Goal: Communication & Community: Answer question/provide support

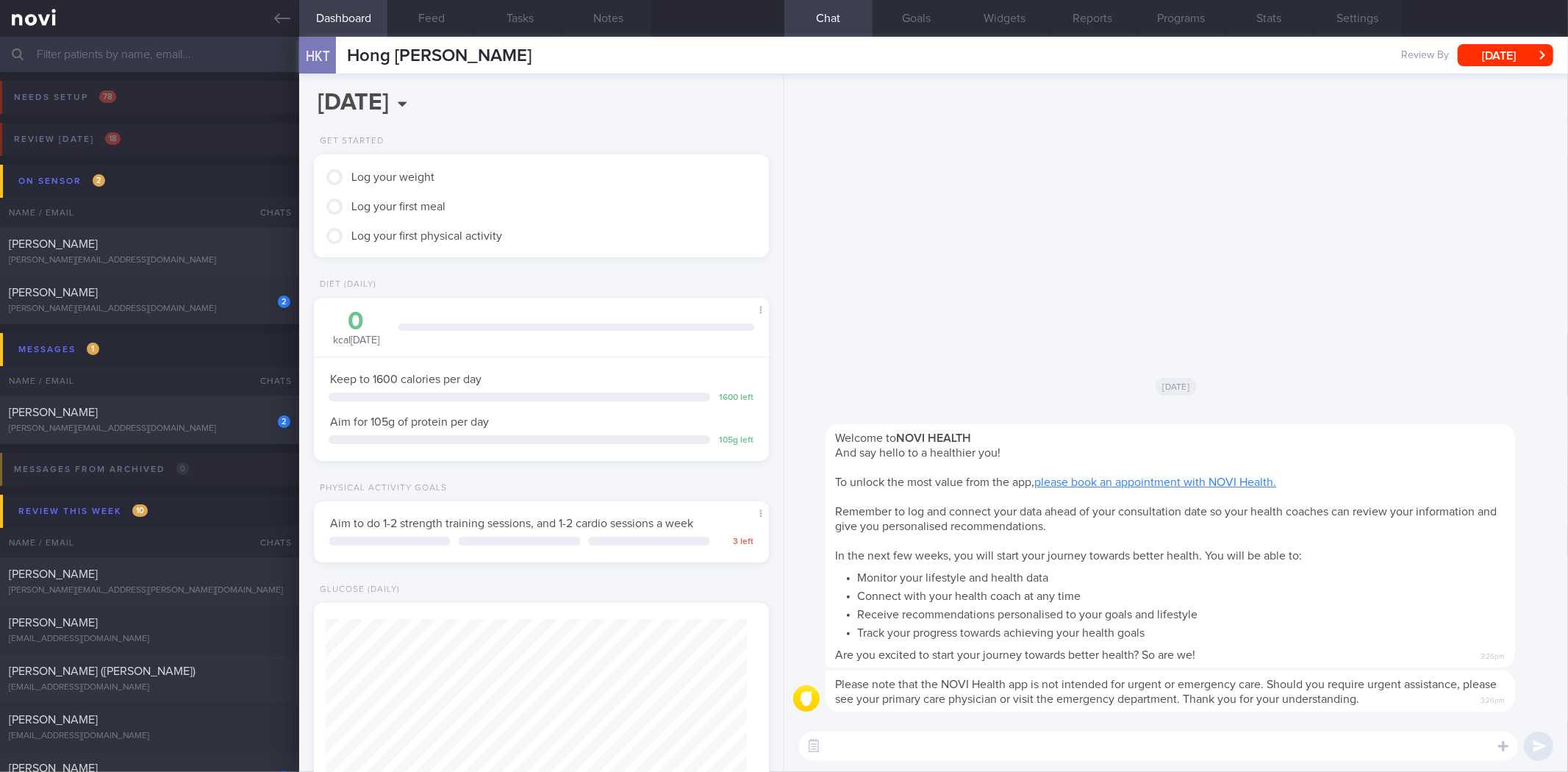
scroll to position [229, 415]
click at [1008, 739] on textarea at bounding box center [1159, 746] width 719 height 30
click at [895, 741] on textarea at bounding box center [1159, 746] width 719 height 30
type textarea "Hi"
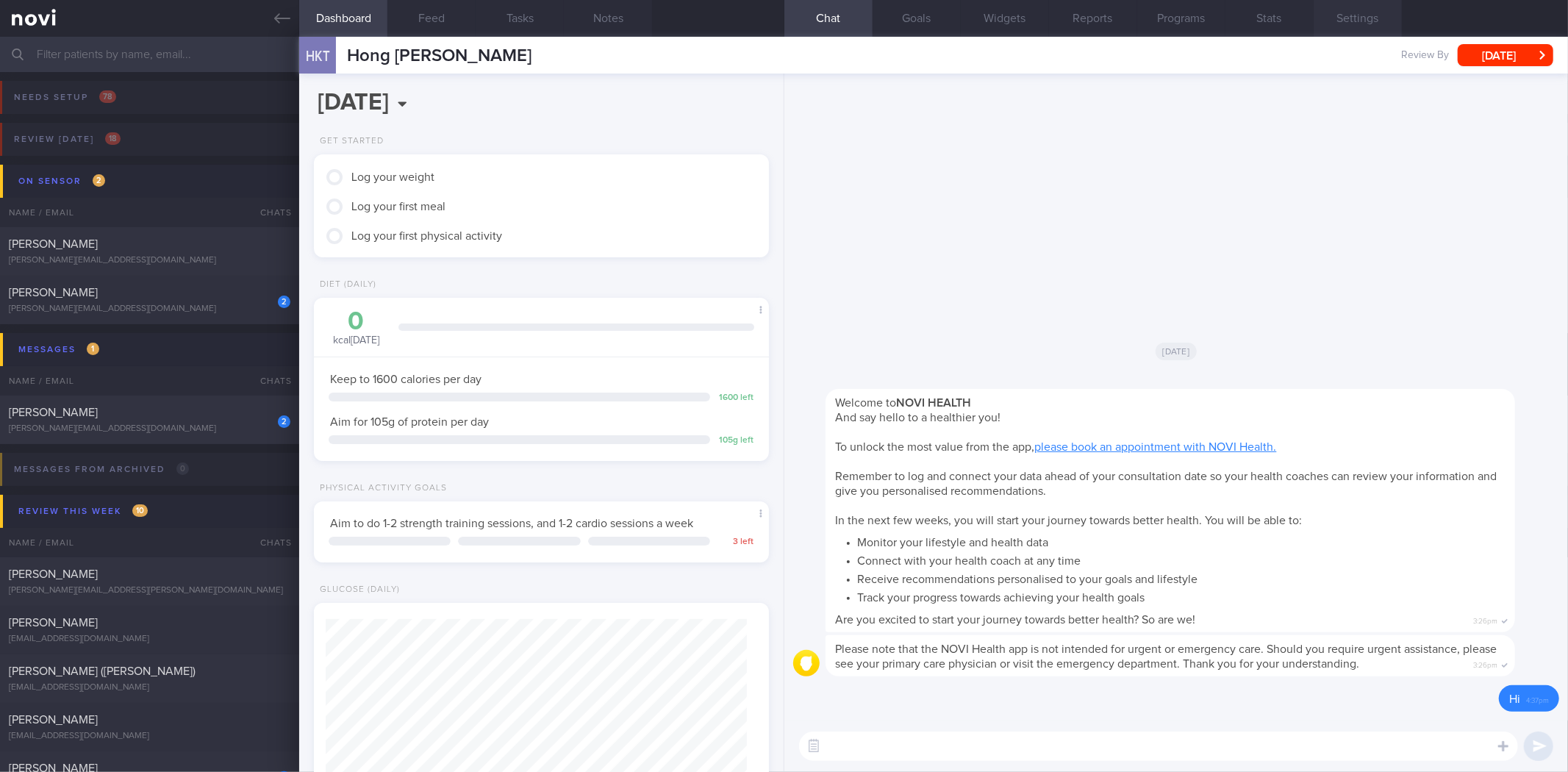
click at [1351, 34] on button "Settings" at bounding box center [1357, 18] width 88 height 36
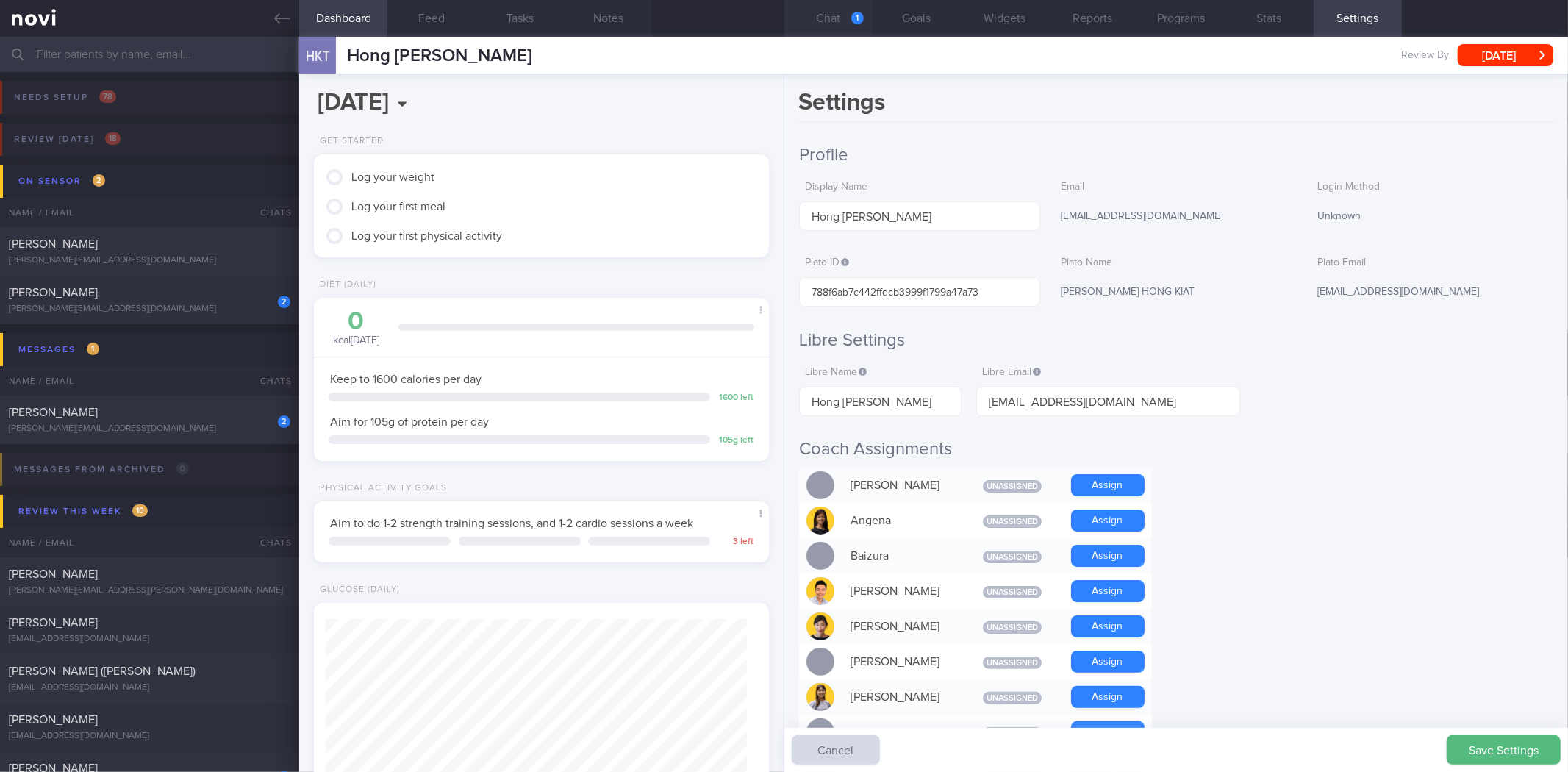
click at [834, 26] on button "Chat 1" at bounding box center [828, 18] width 88 height 36
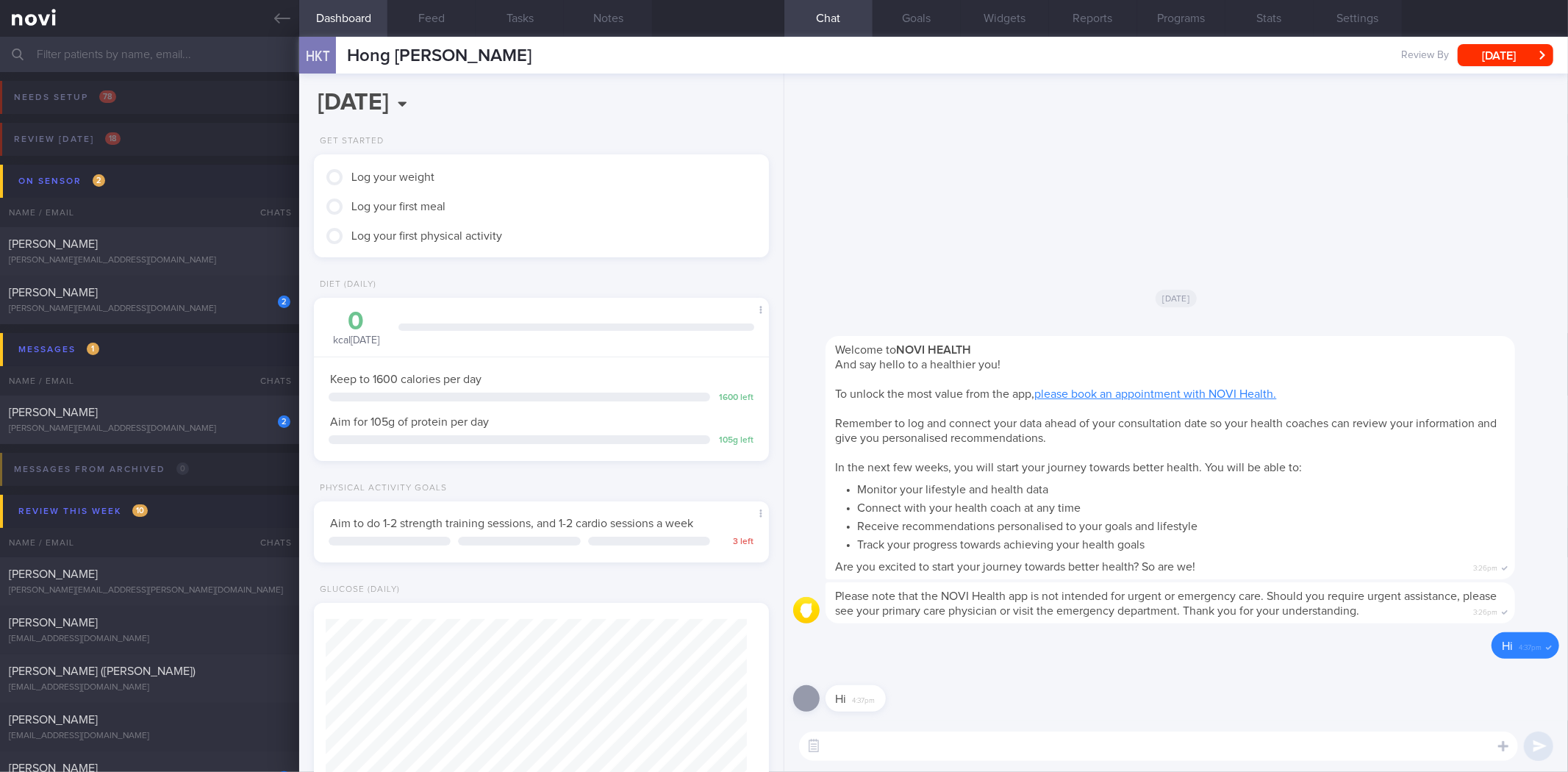
scroll to position [229, 415]
click at [603, 20] on button "Notes" at bounding box center [608, 18] width 88 height 36
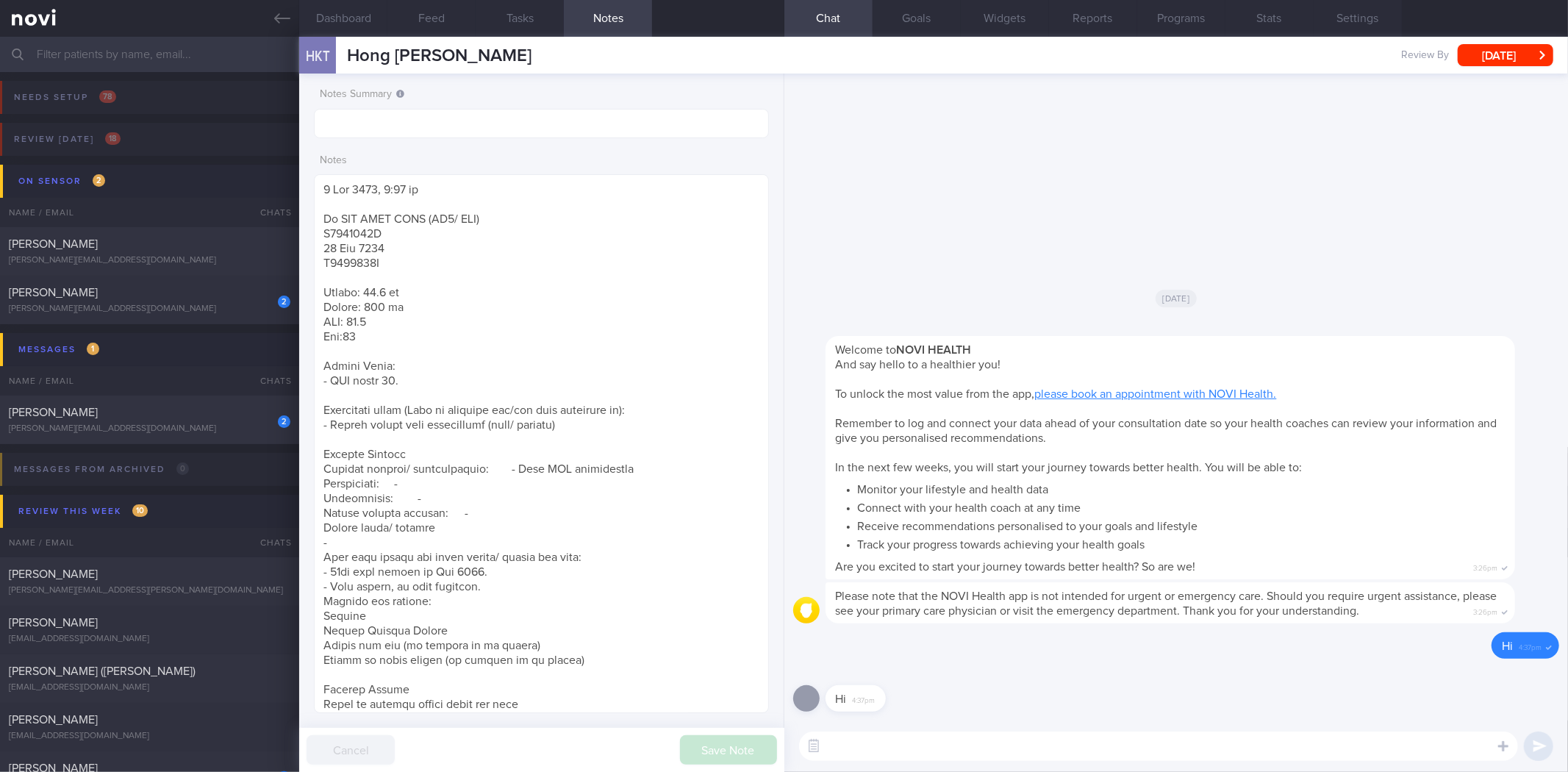
scroll to position [953, 0]
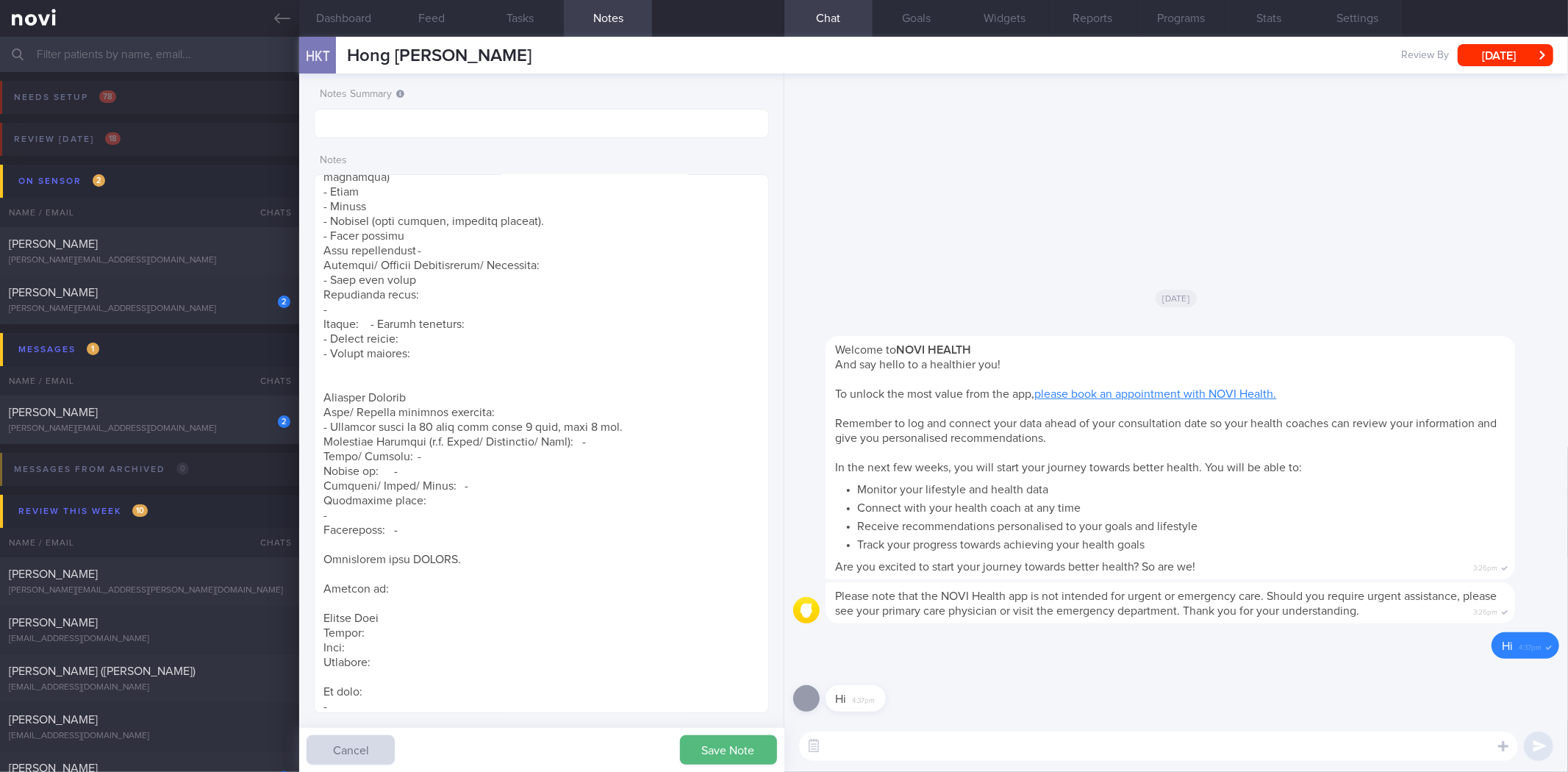
type textarea "[DATE] 1:54 pm [PERSON_NAME] (ME2/ RSN) S9170337H [DATE] S9170337H Weight: 88.2…"
click at [816, 742] on button "button" at bounding box center [813, 746] width 26 height 26
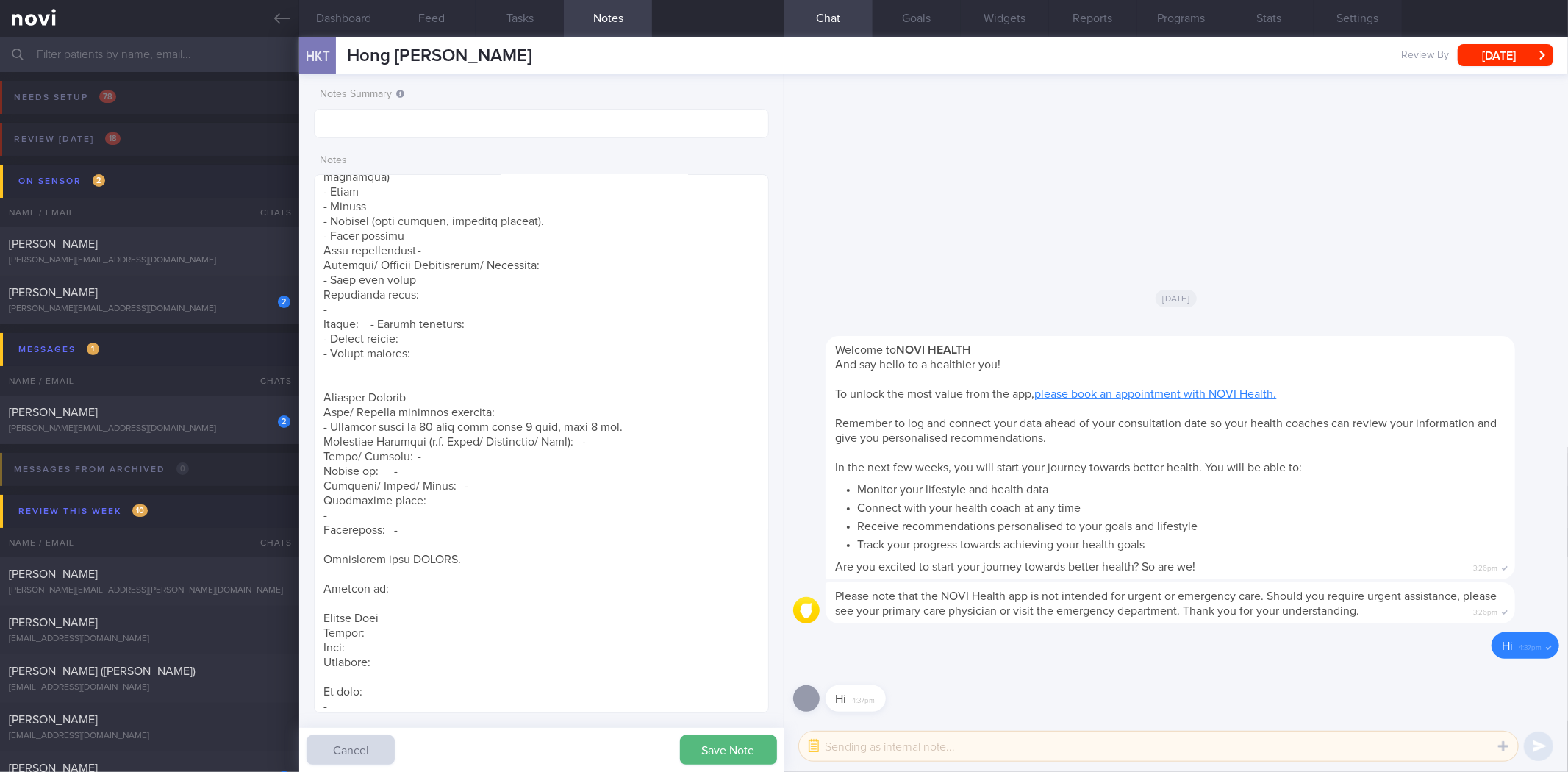
click at [860, 750] on textarea at bounding box center [1159, 746] width 719 height 30
paste textarea "Hi , It was a pleasure speaking with you today. The Lifestyle Improvement Progr…"
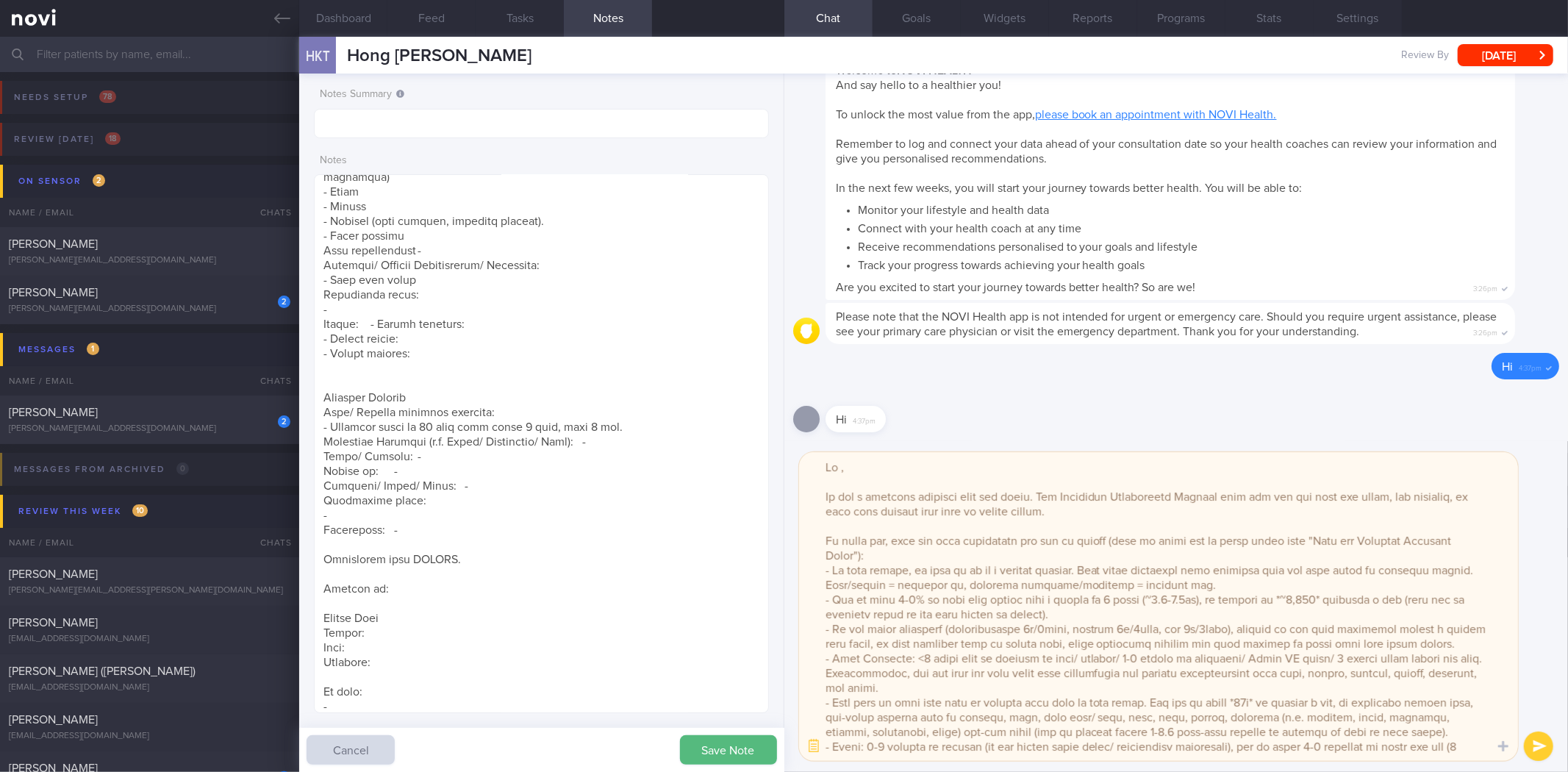
scroll to position [0, 0]
click at [853, 455] on textarea at bounding box center [1159, 606] width 719 height 308
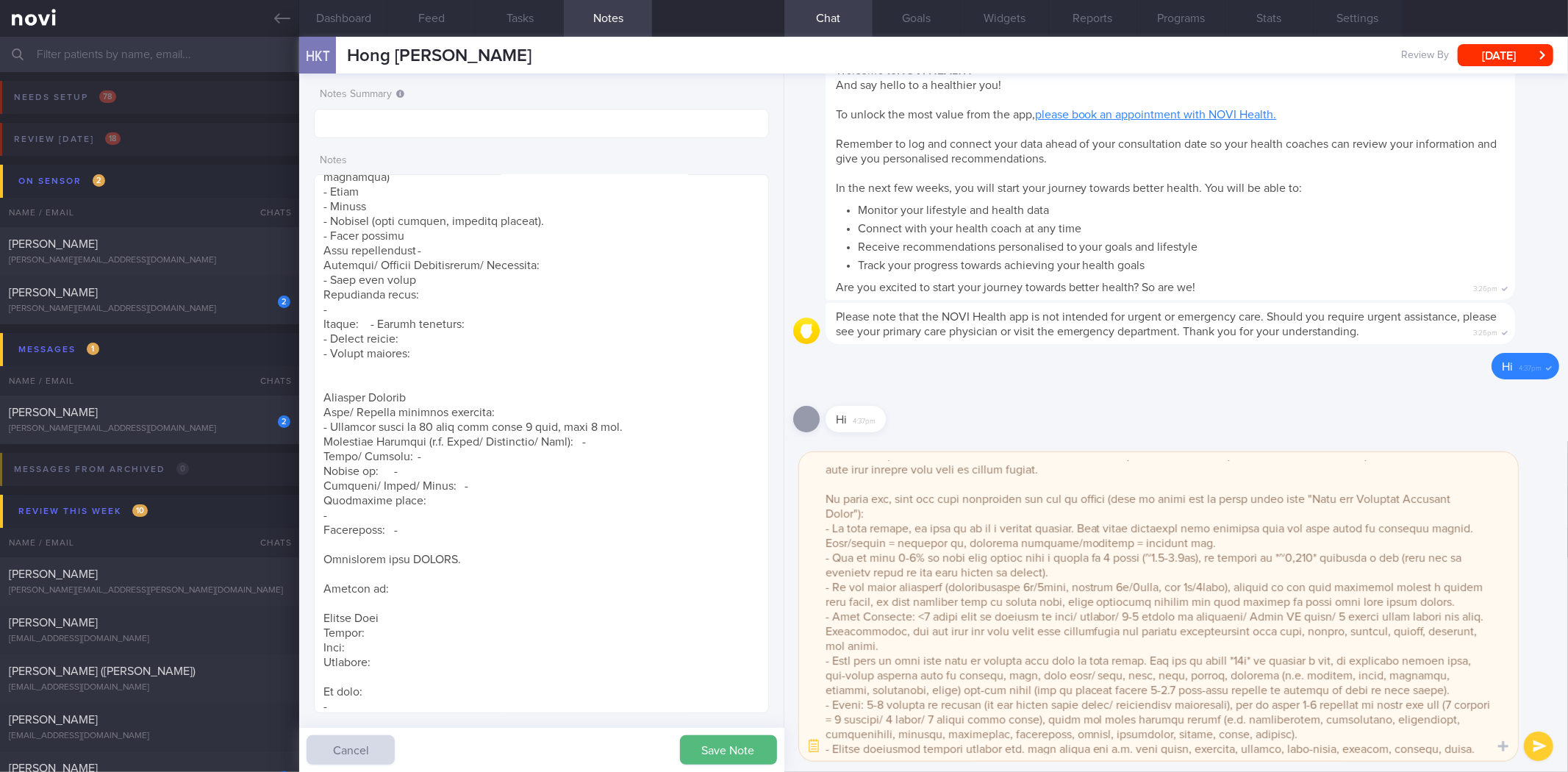
click at [1166, 557] on textarea at bounding box center [1159, 606] width 719 height 308
click at [334, 6] on button "Dashboard" at bounding box center [343, 18] width 88 height 36
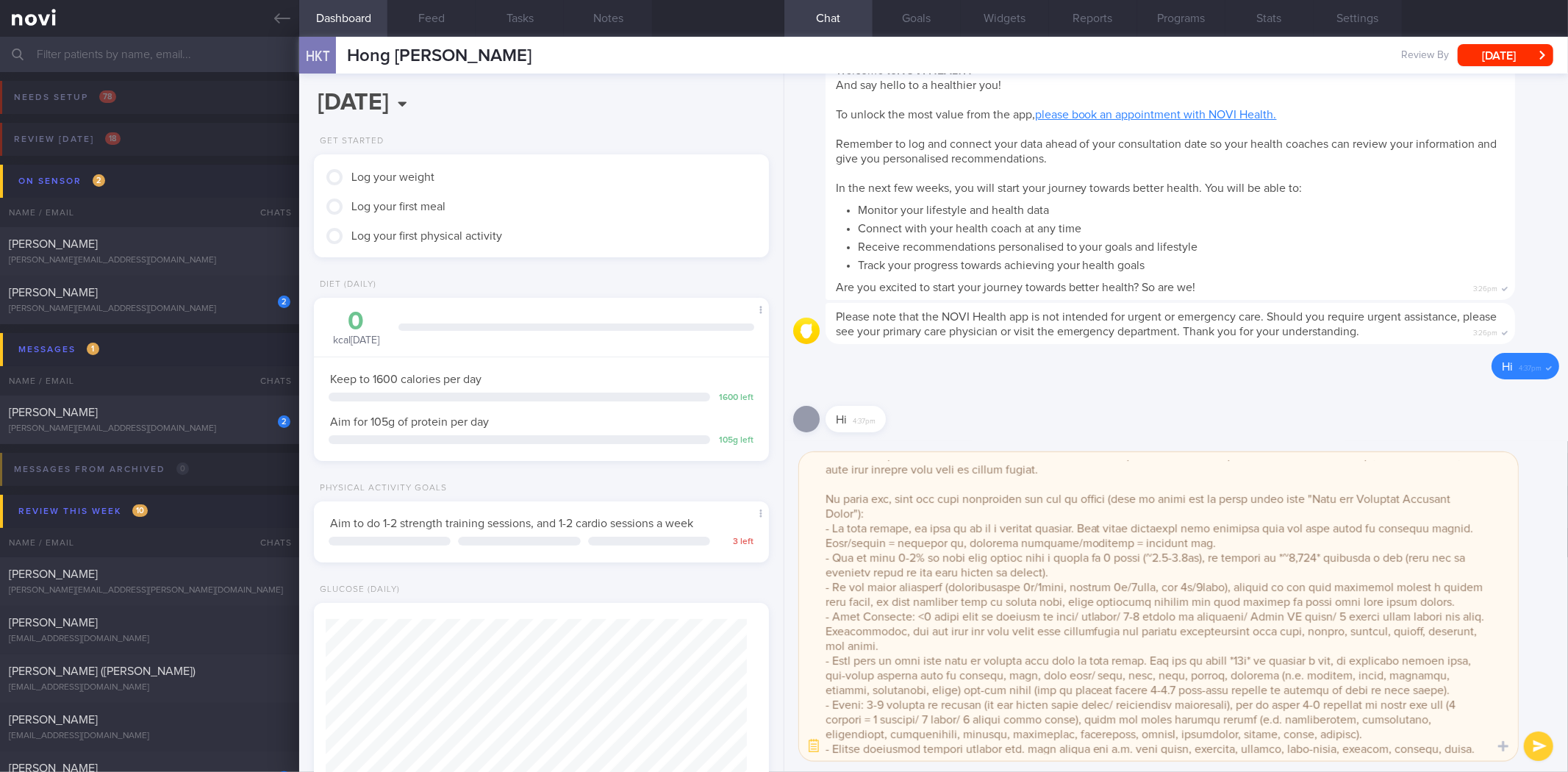
click at [1258, 660] on textarea at bounding box center [1159, 606] width 719 height 308
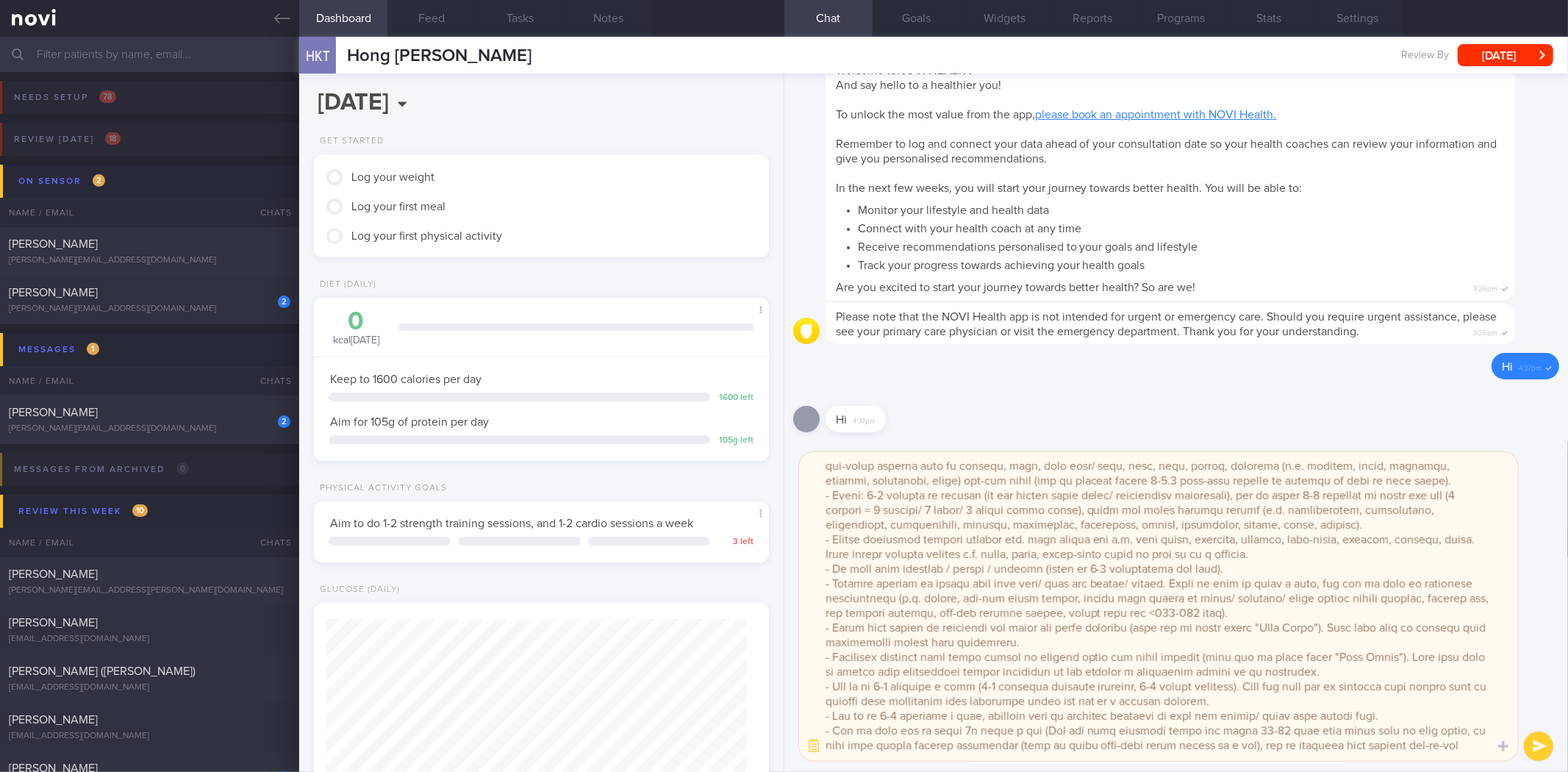
scroll to position [288, 0]
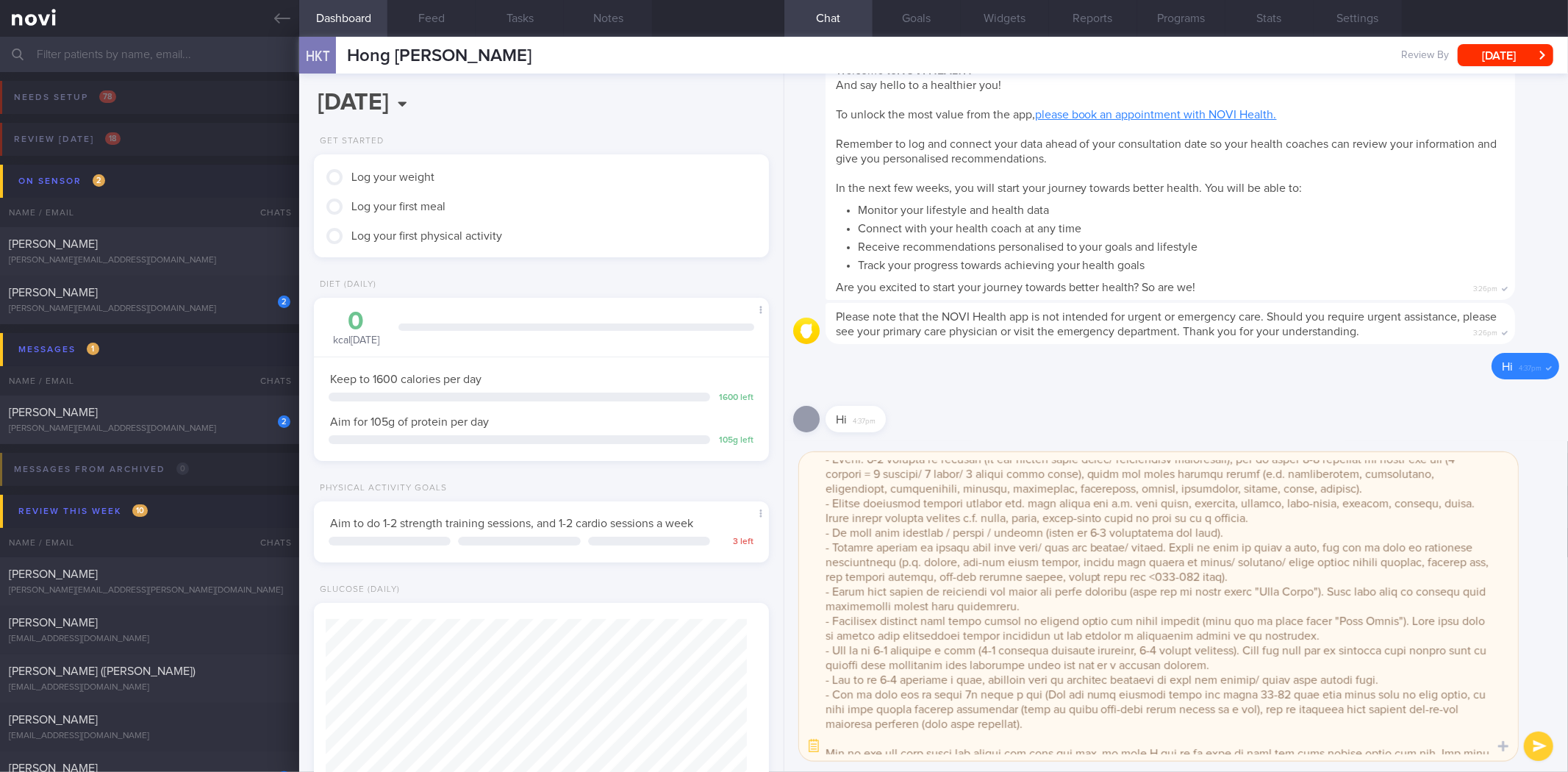
click at [823, 596] on textarea at bounding box center [1159, 606] width 719 height 308
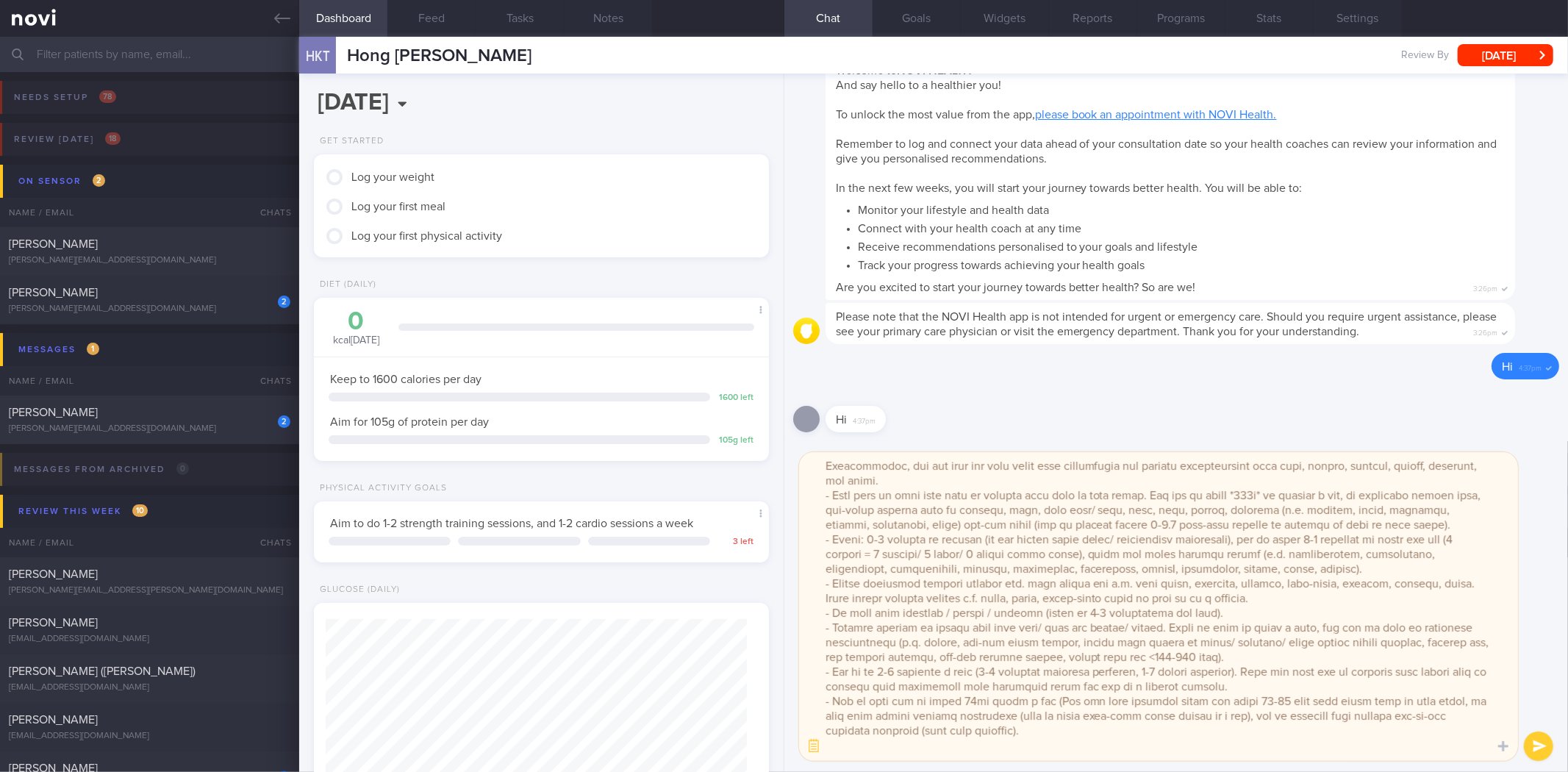
scroll to position [42, 0]
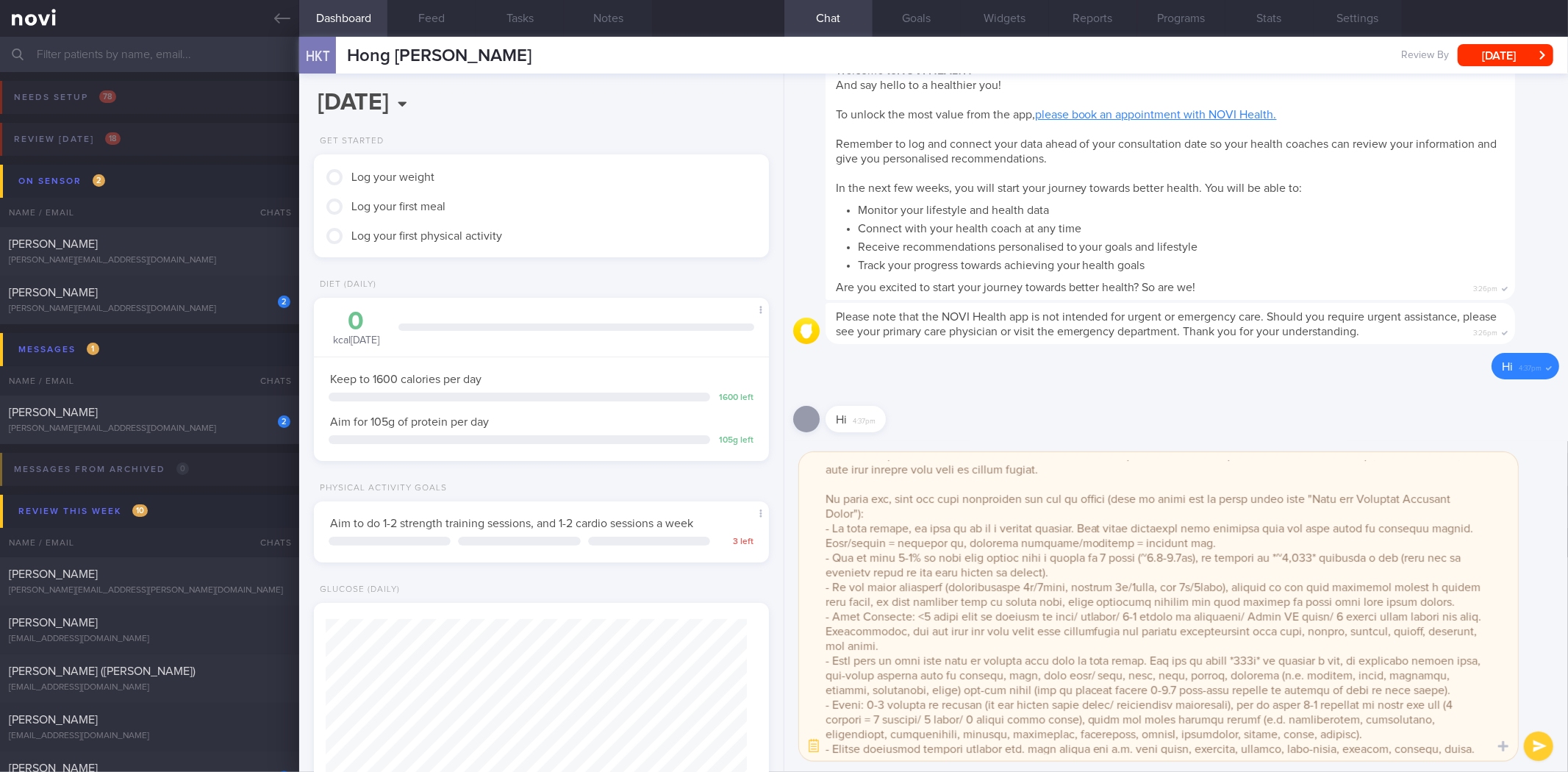
drag, startPoint x: 1047, startPoint y: 650, endPoint x: 813, endPoint y: 627, distance: 235.1
click at [813, 627] on textarea at bounding box center [1159, 606] width 719 height 308
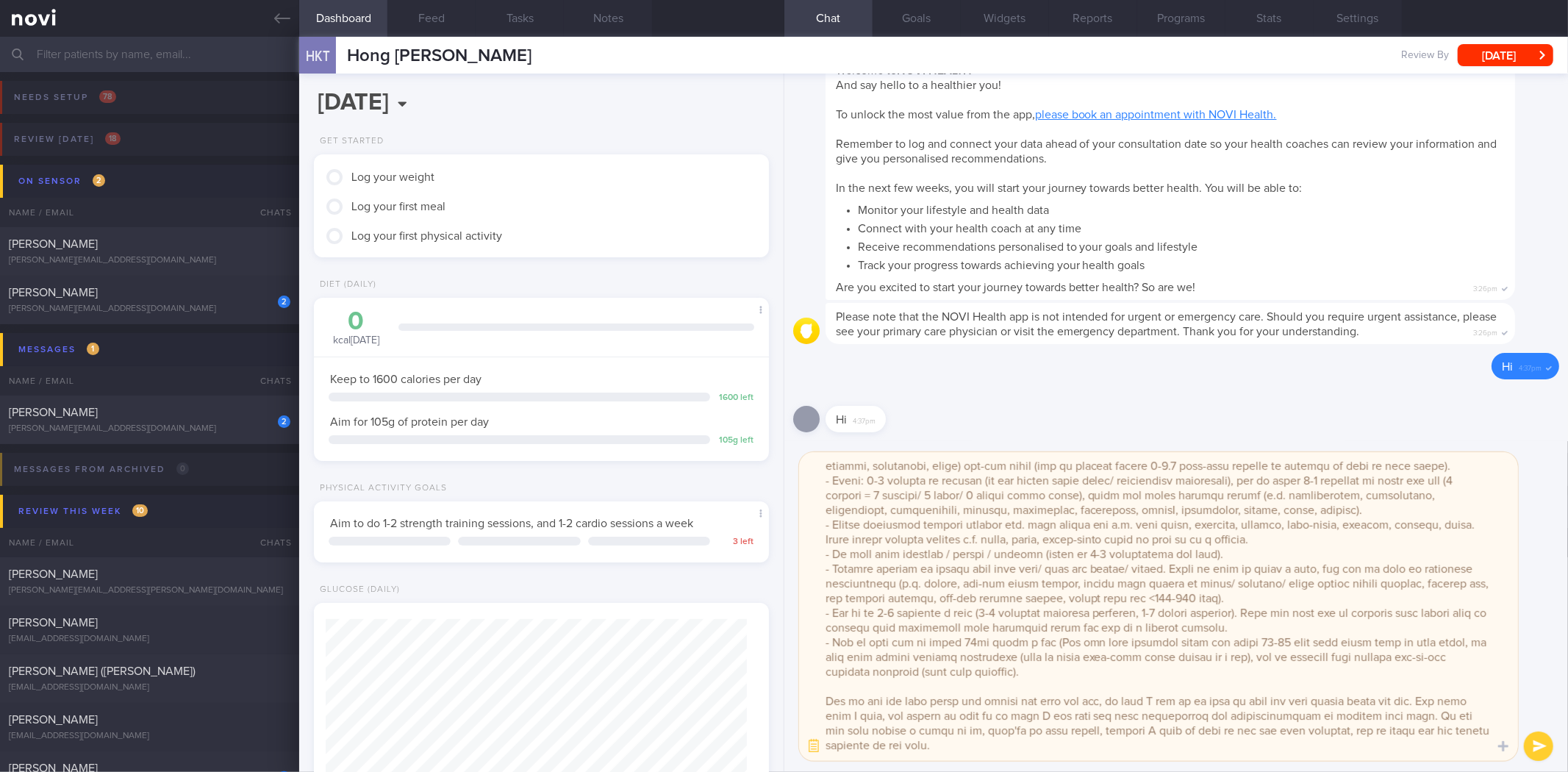
scroll to position [288, 0]
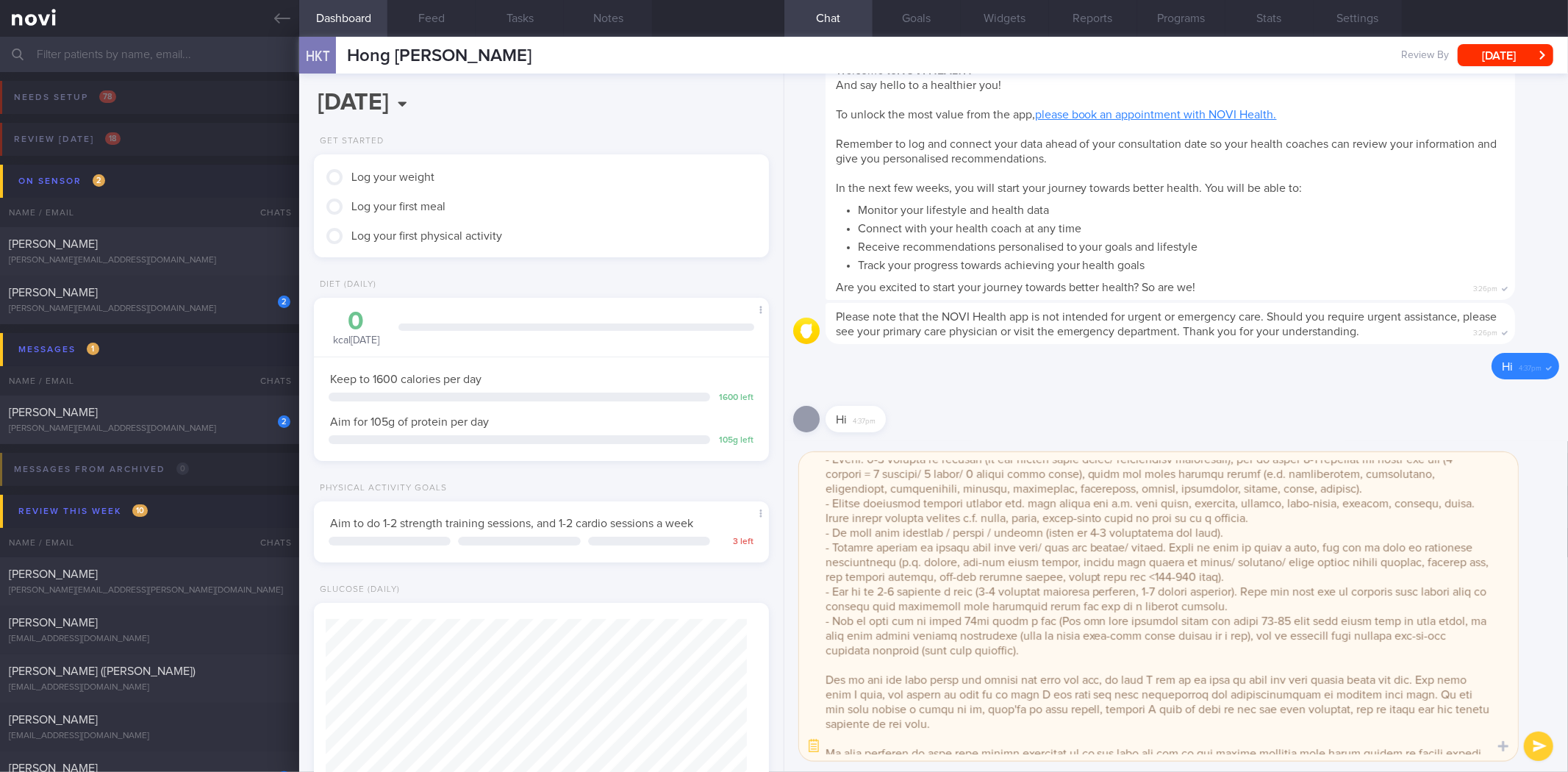
drag, startPoint x: 818, startPoint y: 614, endPoint x: 1118, endPoint y: 652, distance: 302.4
click at [1118, 652] on textarea at bounding box center [1159, 606] width 719 height 308
type textarea "Hi Hong Kiat, It was a pleasure speaking with you today. The Lifestyle Improvem…"
click at [630, 19] on button "Notes" at bounding box center [608, 18] width 88 height 36
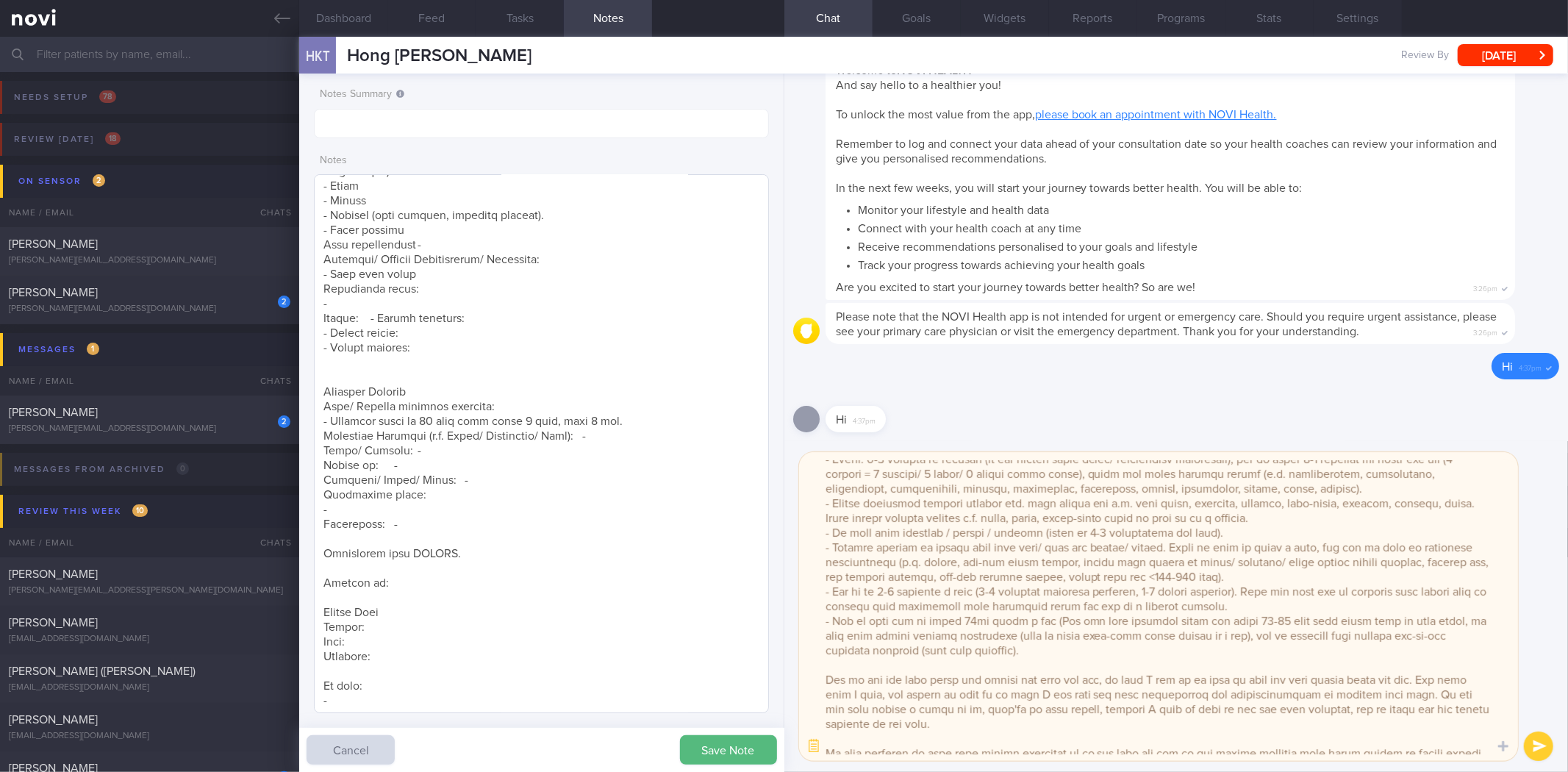
scroll to position [961, 0]
drag, startPoint x: 353, startPoint y: 699, endPoint x: 321, endPoint y: 627, distance: 78.8
click at [321, 627] on textarea at bounding box center [541, 444] width 455 height 539
paste textarea "- Carb Portions: <1 small bowl or fistful of rice/ noodles/ 2-3 slices of whole…"
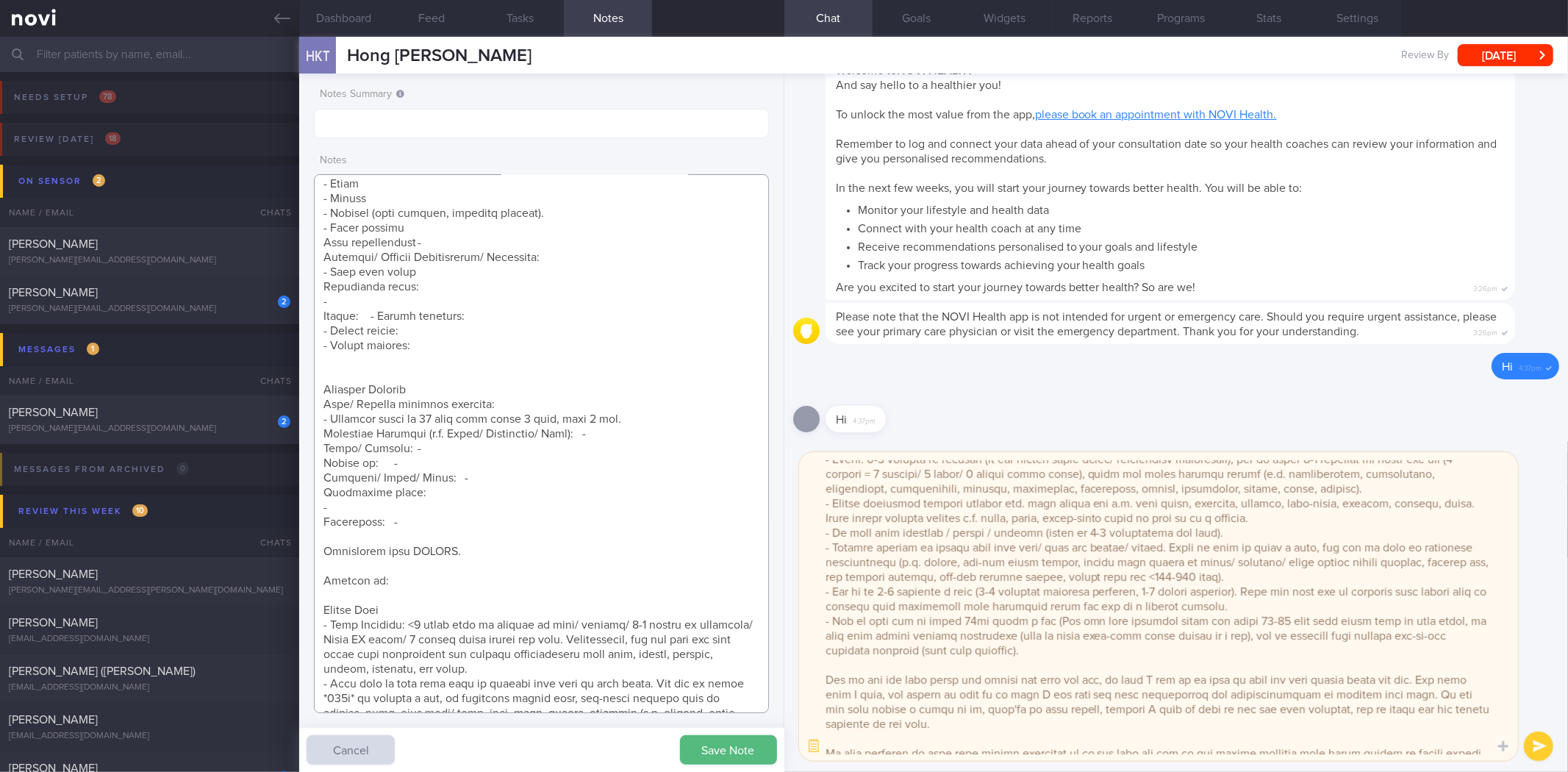
scroll to position [1306, 0]
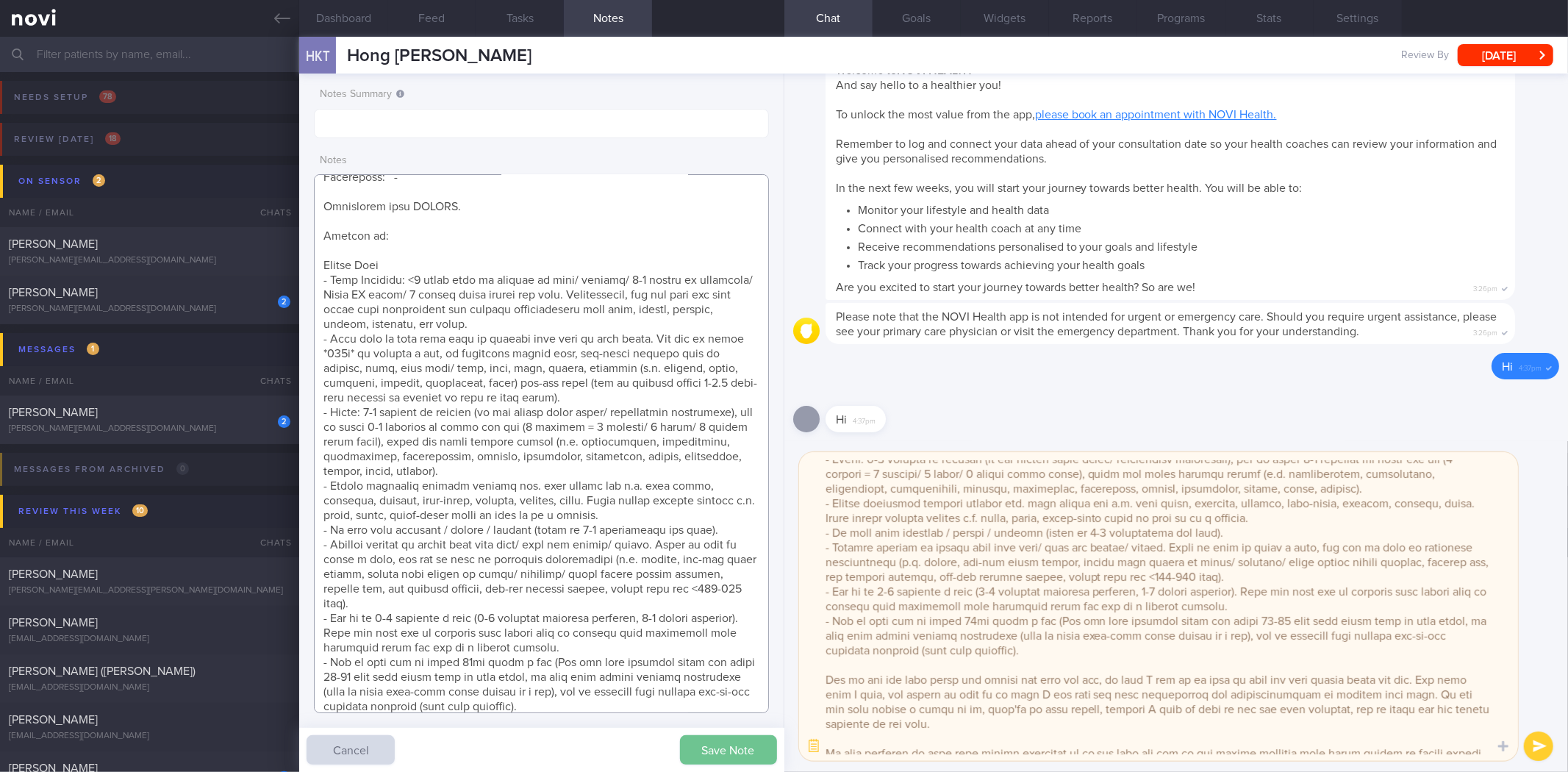
type textarea "8 Aug 2025, 1:54 pm Mr TEW HONG KIAT (ME2/ RSN) S9170337H 22 Aug 1991 S9170337H…"
click at [733, 760] on button "Save Note" at bounding box center [728, 750] width 97 height 30
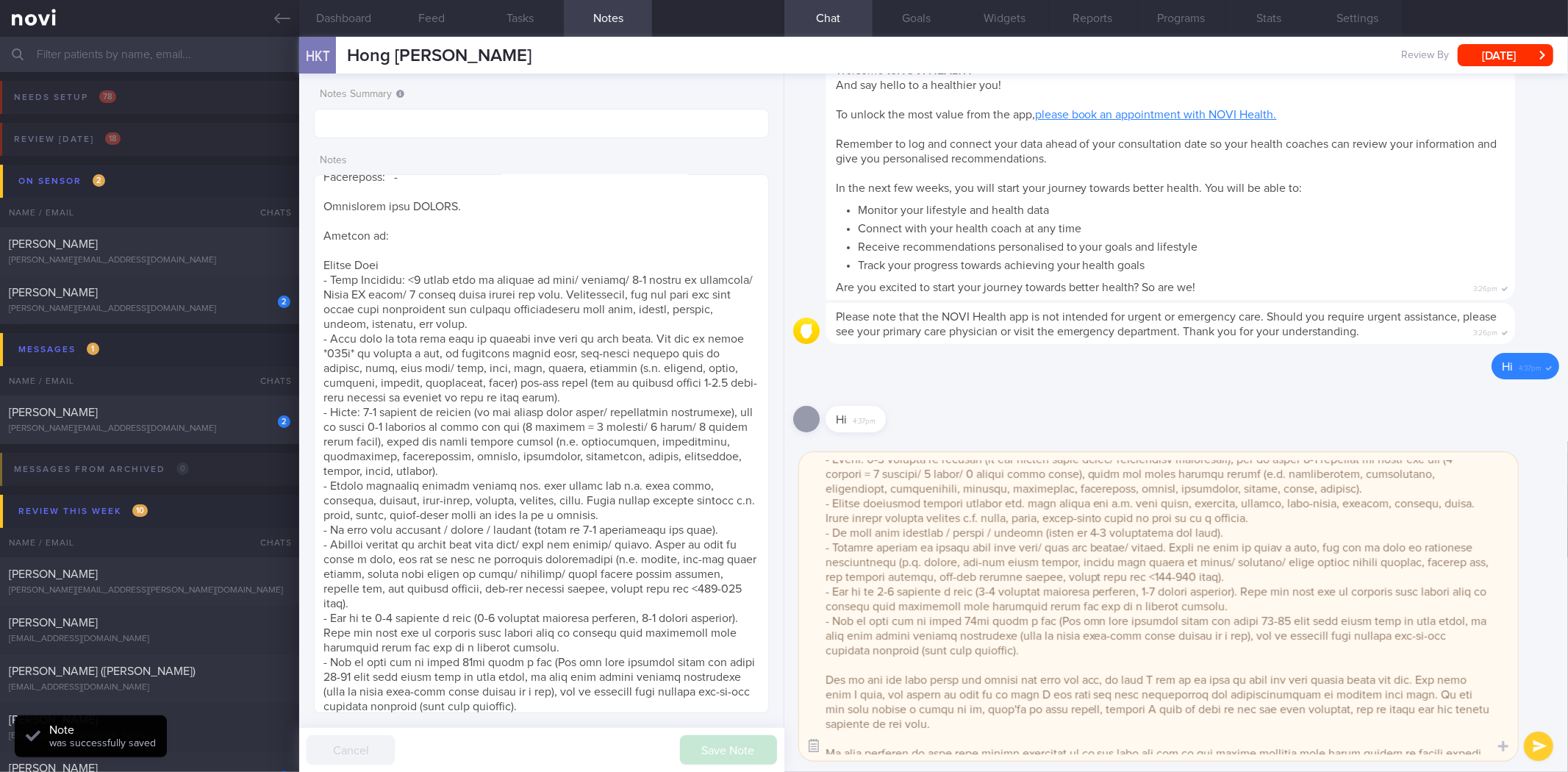
click at [817, 746] on button "button" at bounding box center [813, 746] width 26 height 26
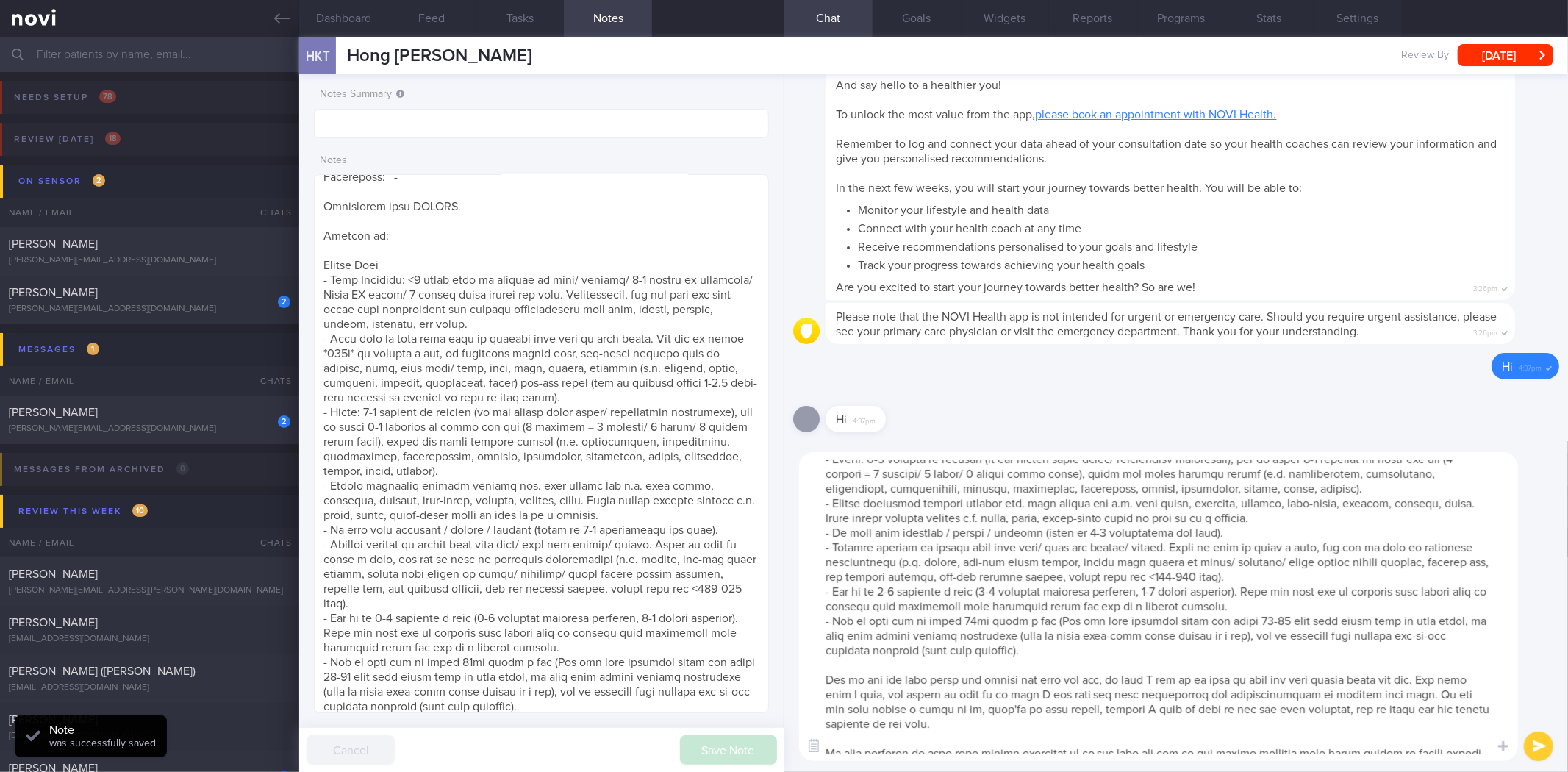
scroll to position [0, 0]
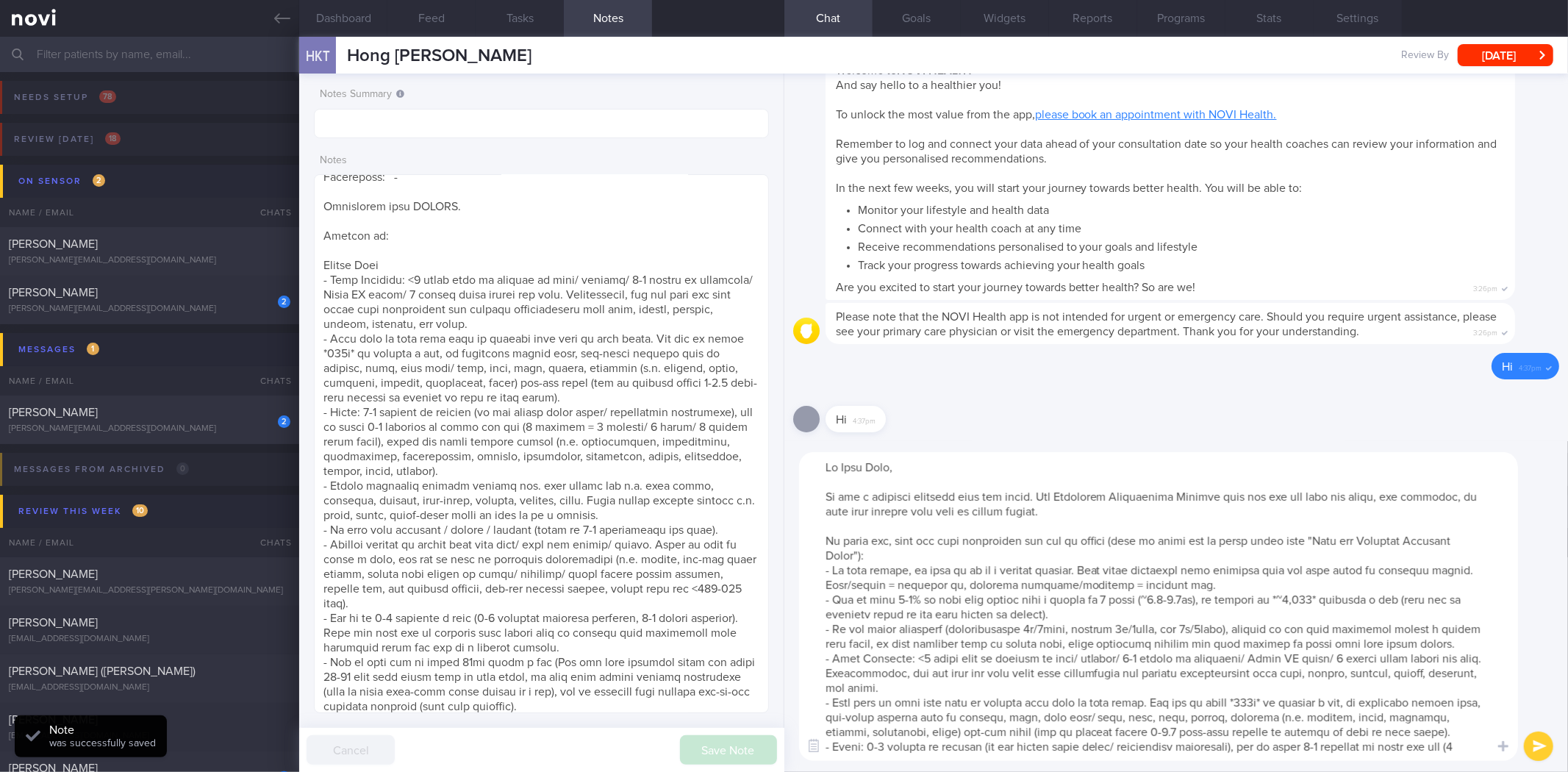
click at [979, 628] on textarea at bounding box center [1159, 606] width 719 height 308
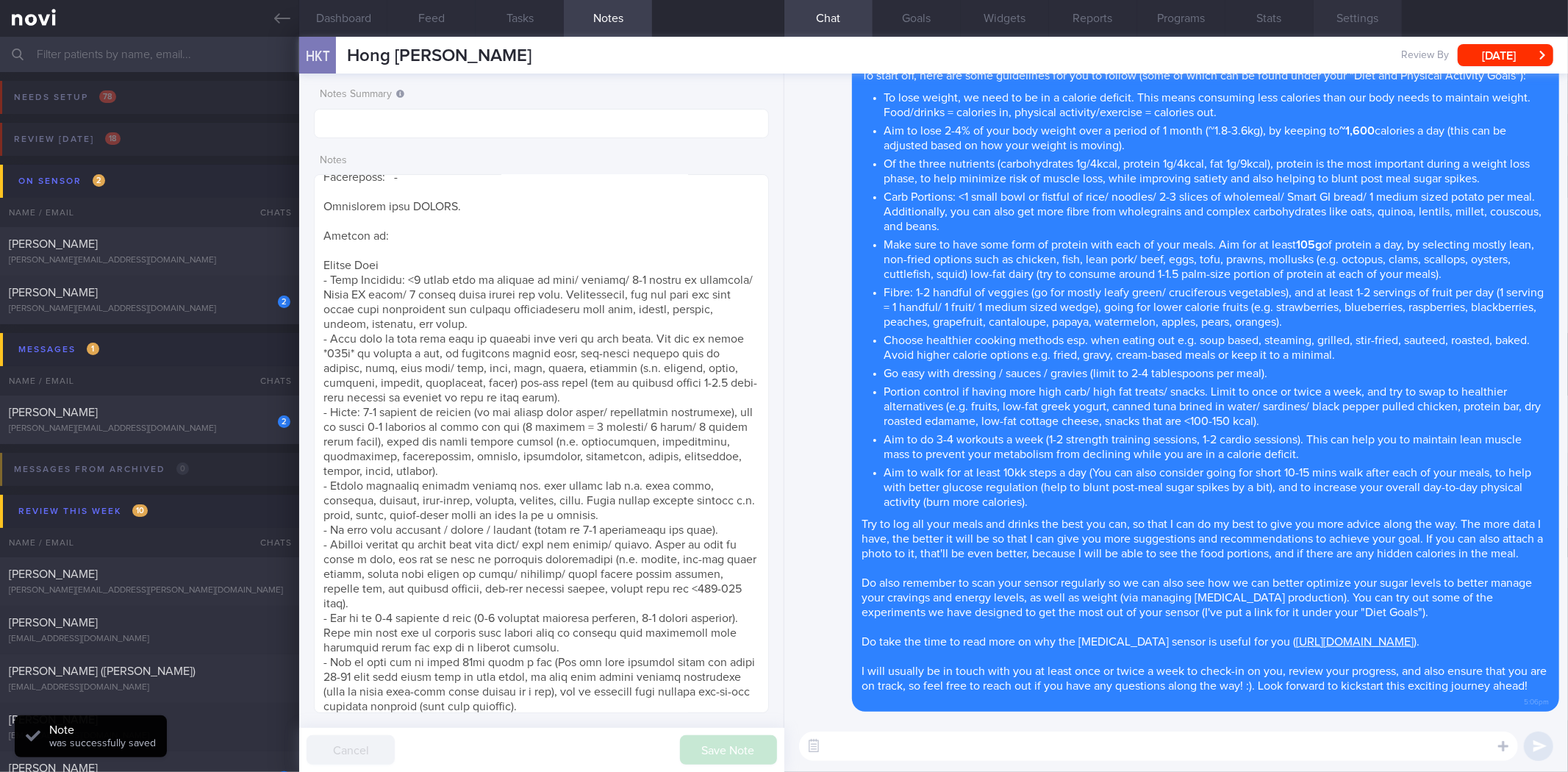
click at [1336, 13] on button "Settings" at bounding box center [1357, 18] width 88 height 36
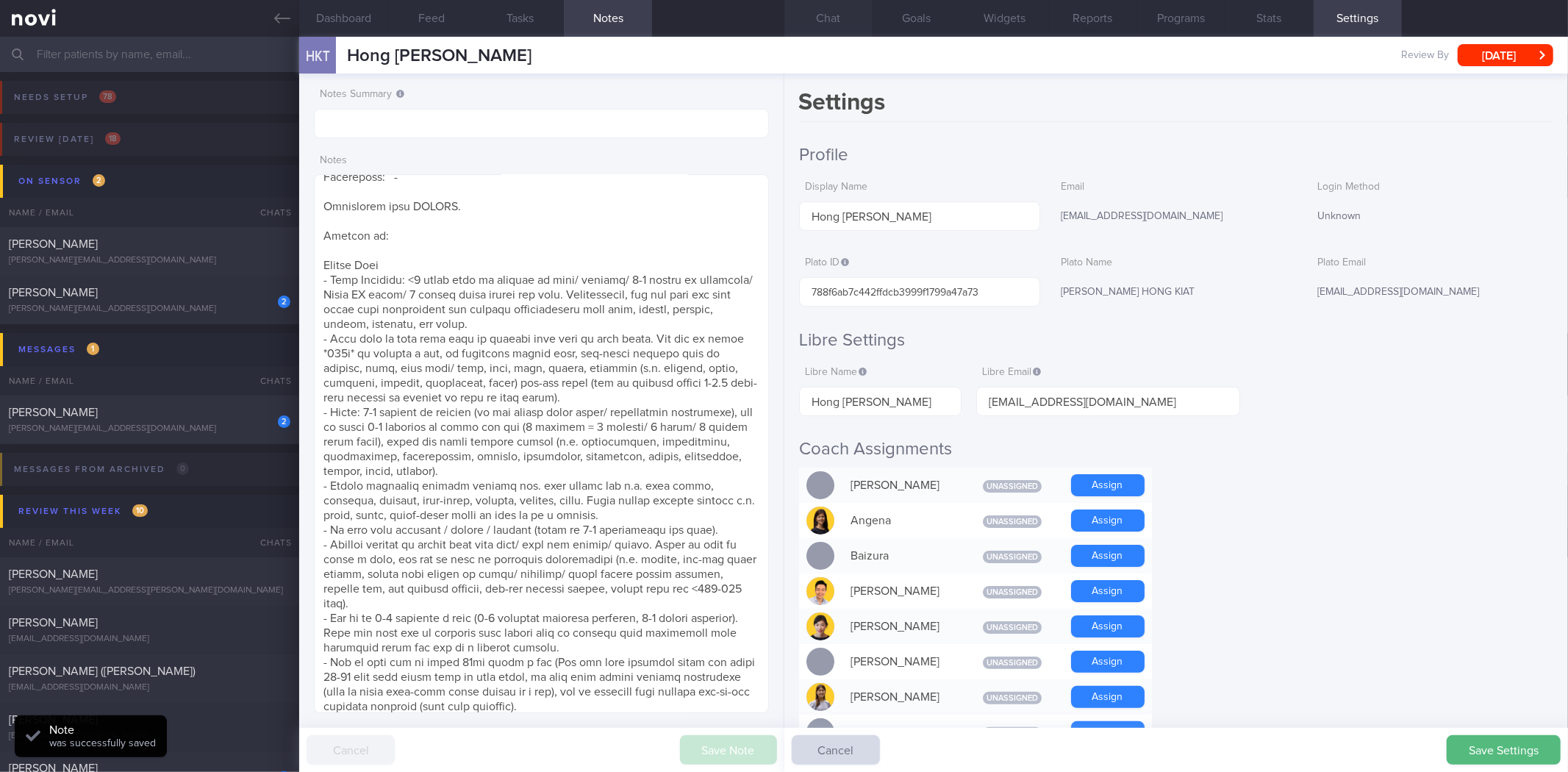
click at [829, 26] on button "Chat" at bounding box center [828, 18] width 88 height 36
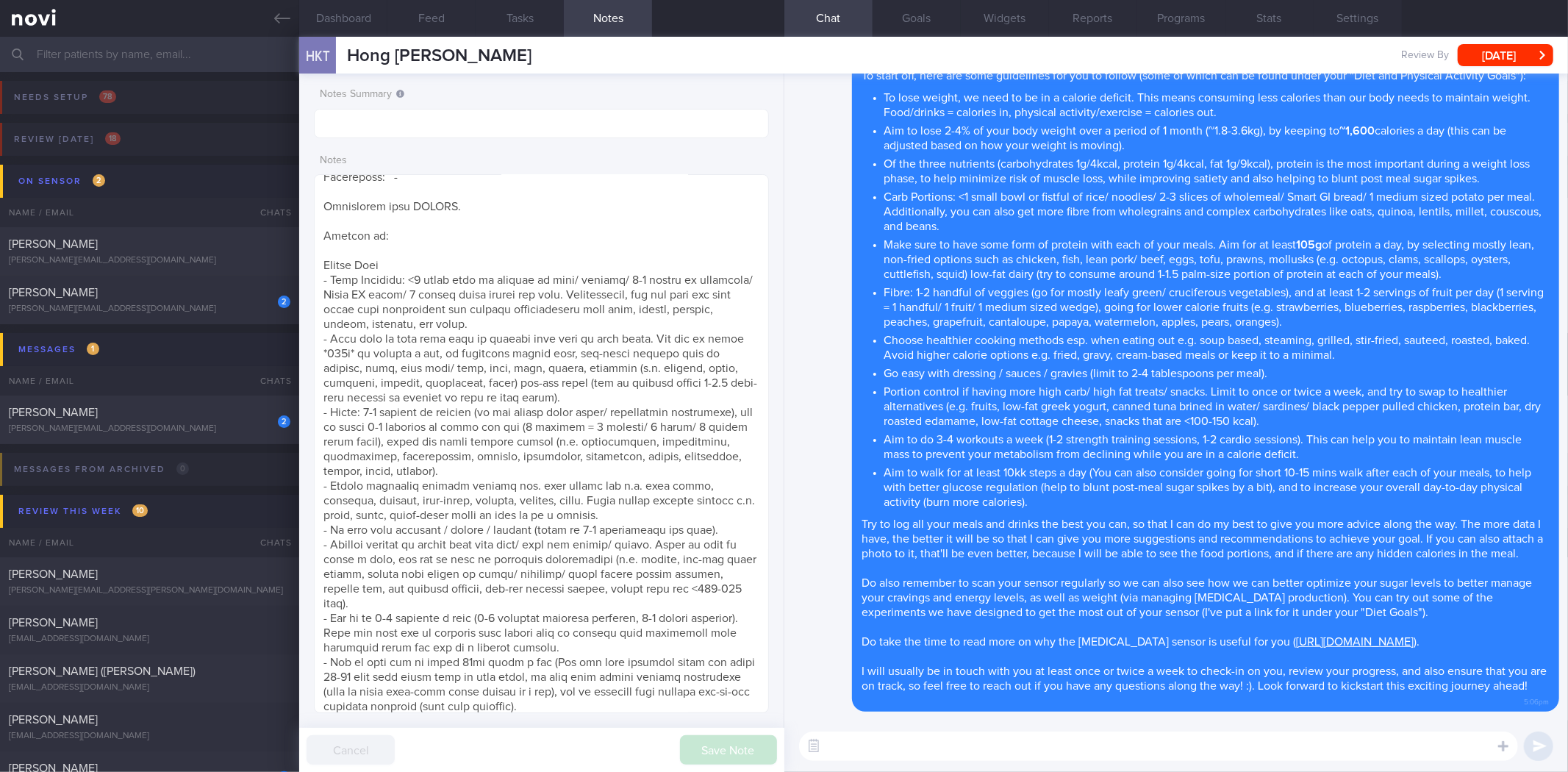
click at [944, 744] on textarea at bounding box center [1159, 746] width 719 height 30
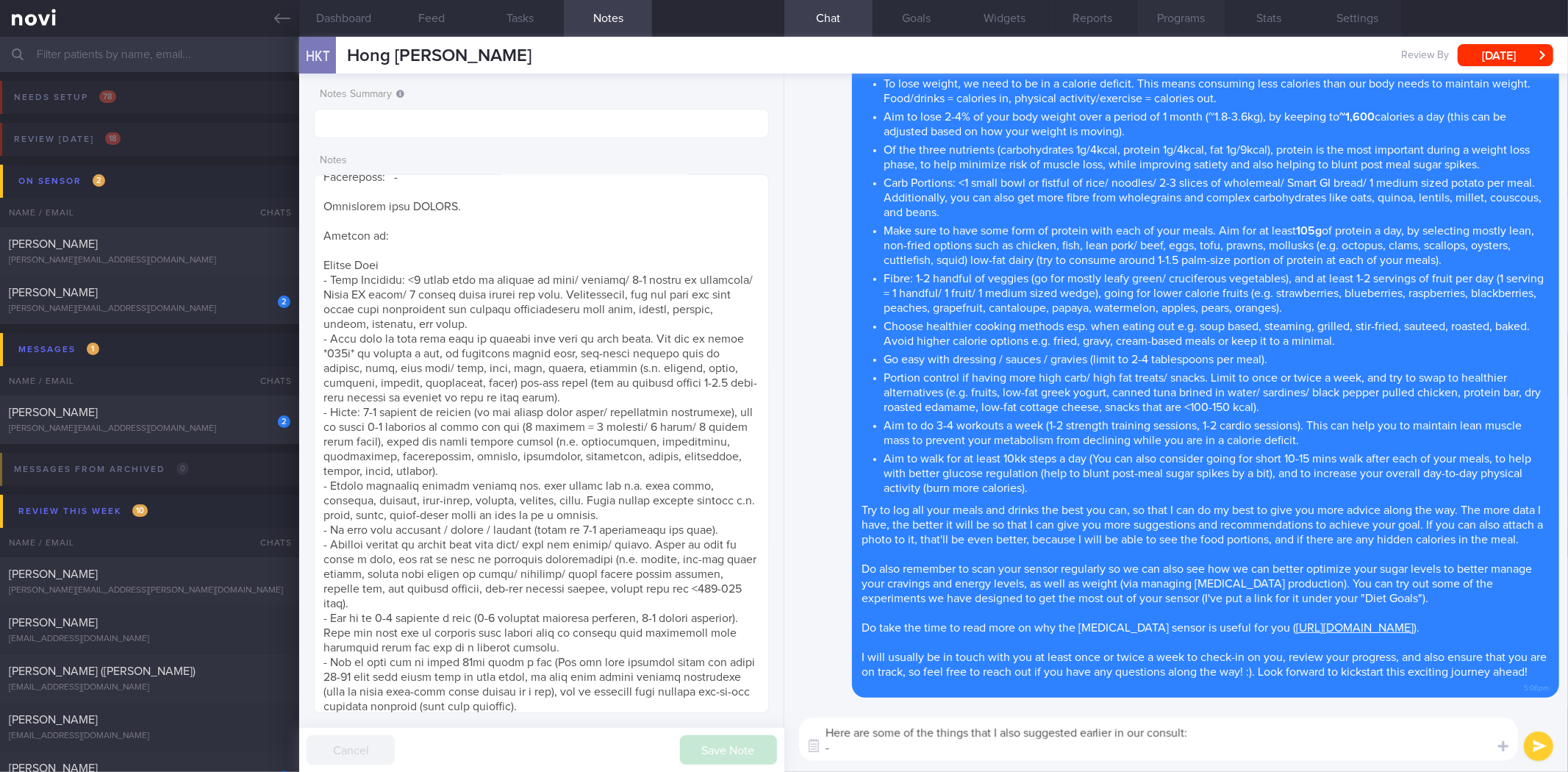
paste textarea "https://www.fairprice.com.sg/product/equal-stevia-no-calorie-sweetener-40s-1302…"
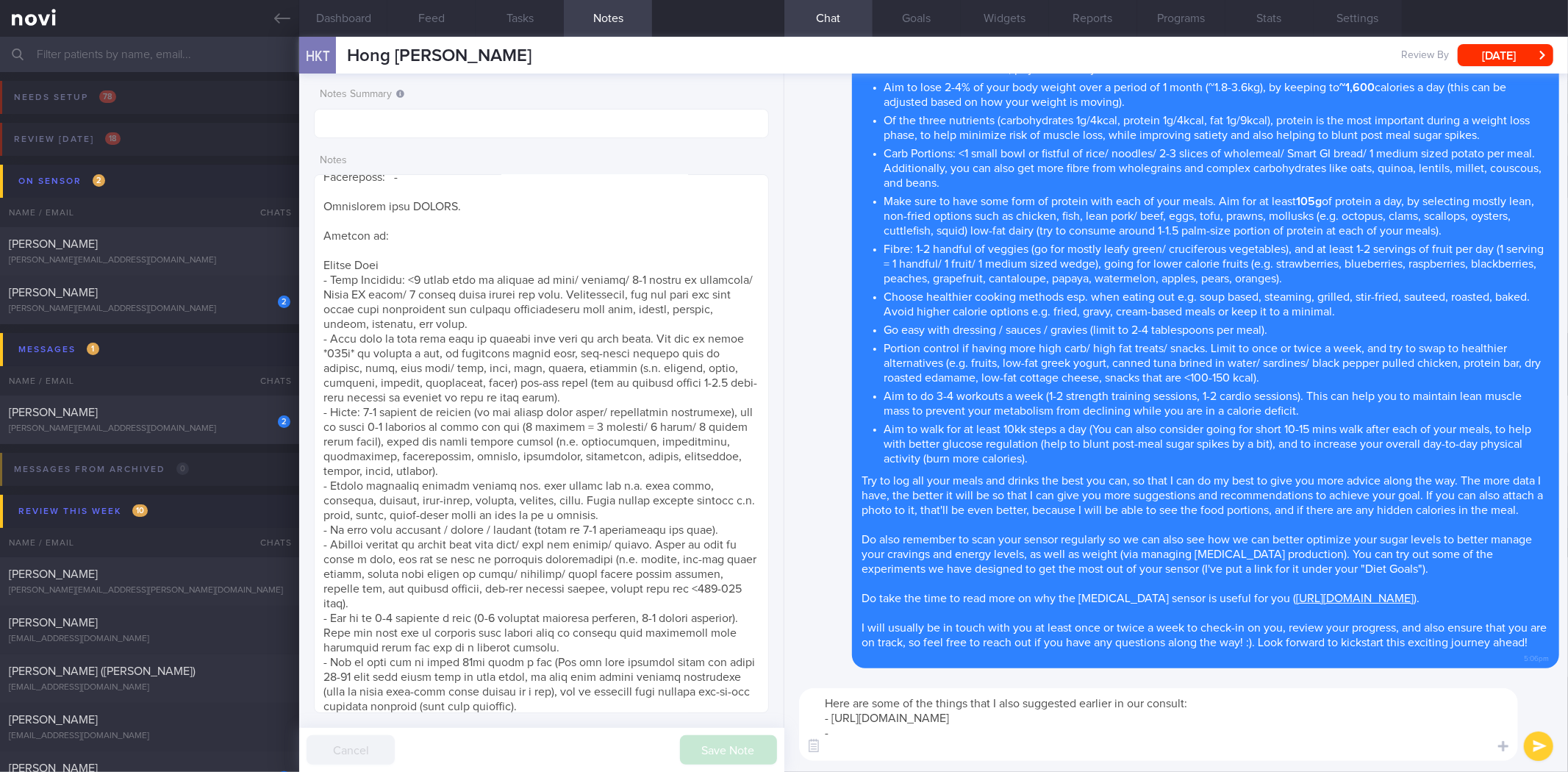
paste textarea "https://www.pokka.co/our-products/product-detail/ice-lemon-tea-zero-sugar?ishe=…"
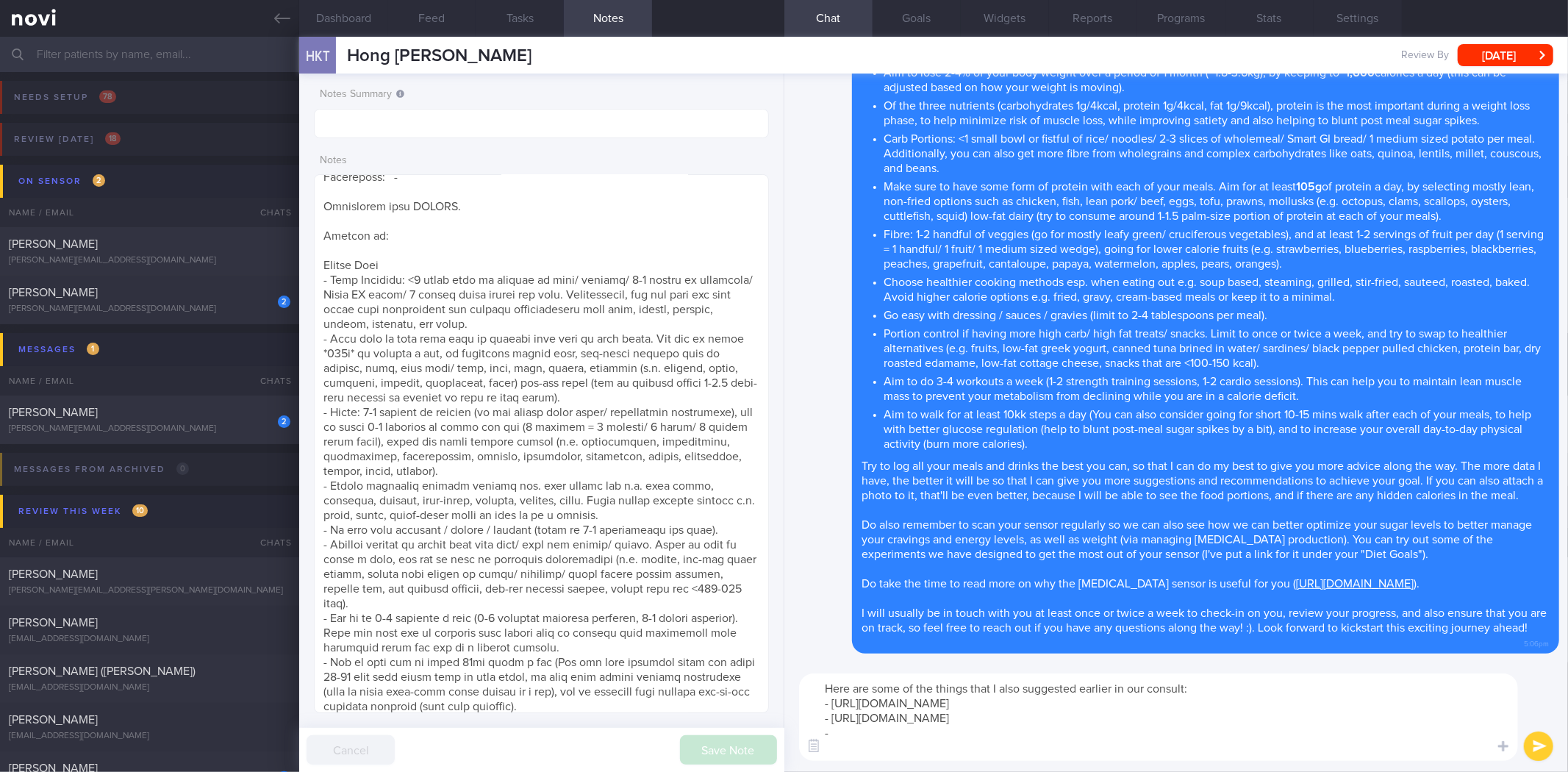
paste textarea "https://www.fairprice.com.sg/product/chobani-greek-yogurt-plain-907g-13050067"
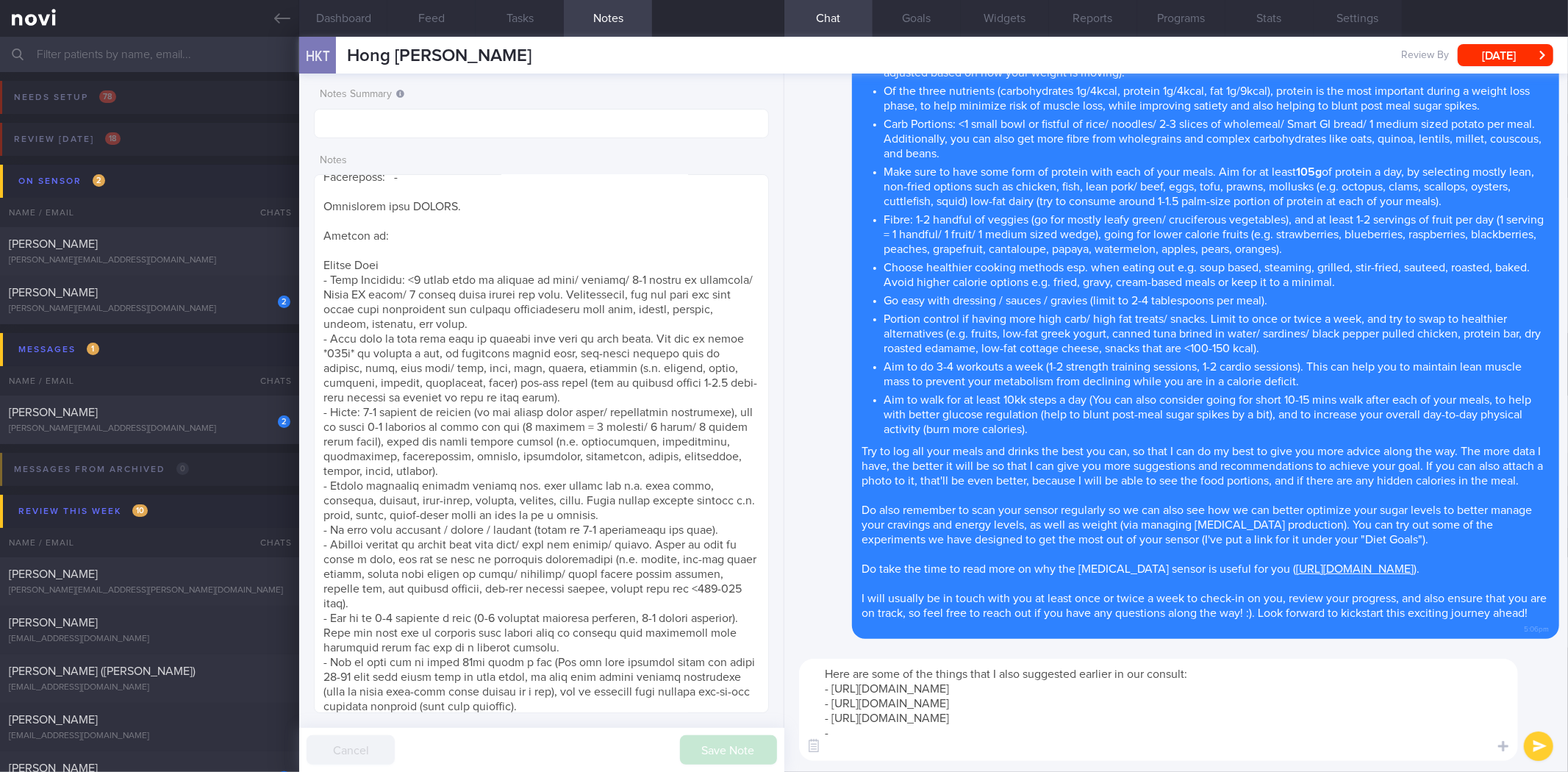
paste textarea "https://www.fairprice.com.sg/product/f-n-nutrisoy-high-calcium-fresh-soya-milk-…"
type textarea "Here are some of the things that I also suggested earlier in our consult: - htt…"
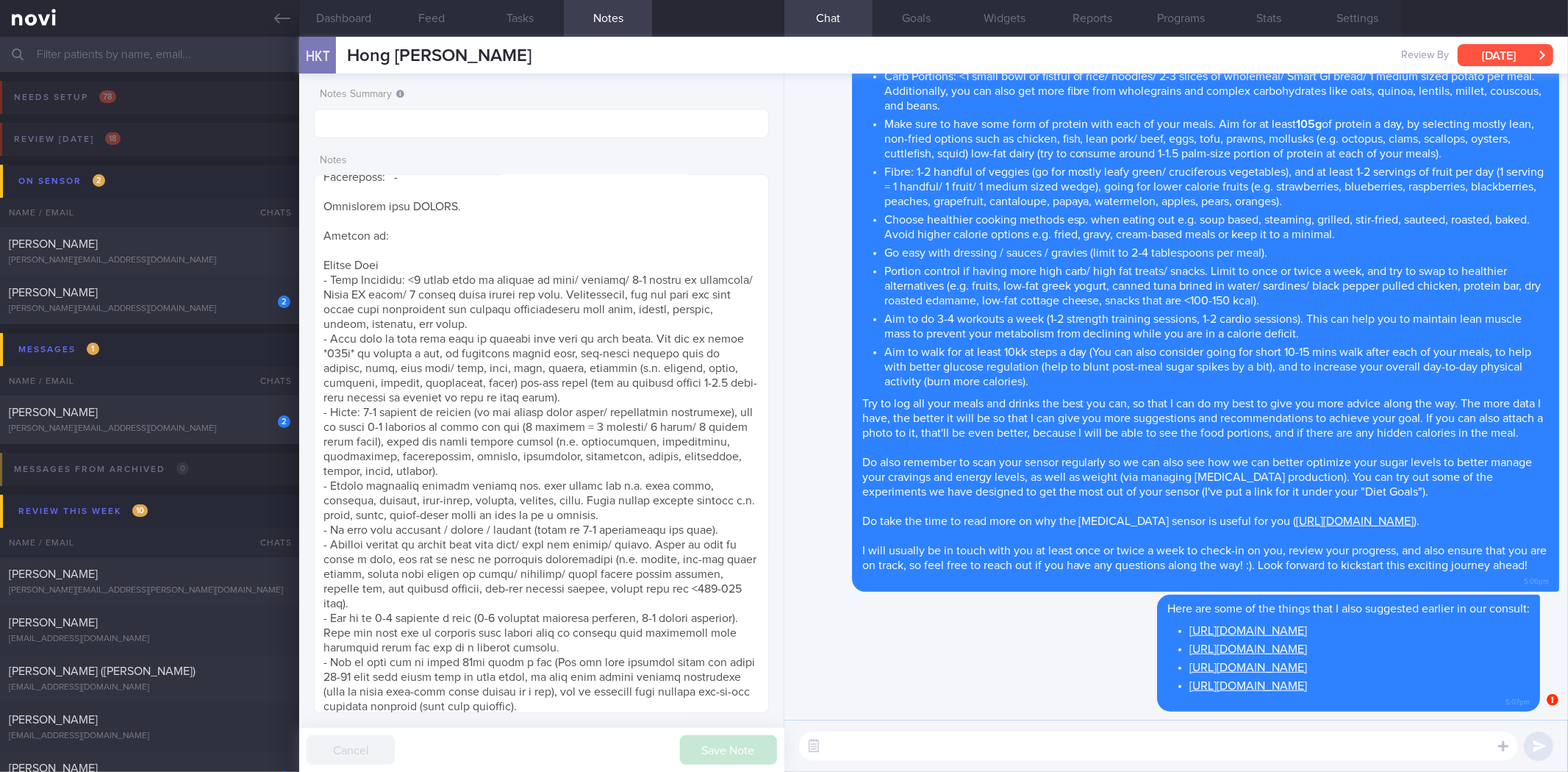
click at [1494, 47] on button "[DATE]" at bounding box center [1505, 55] width 96 height 22
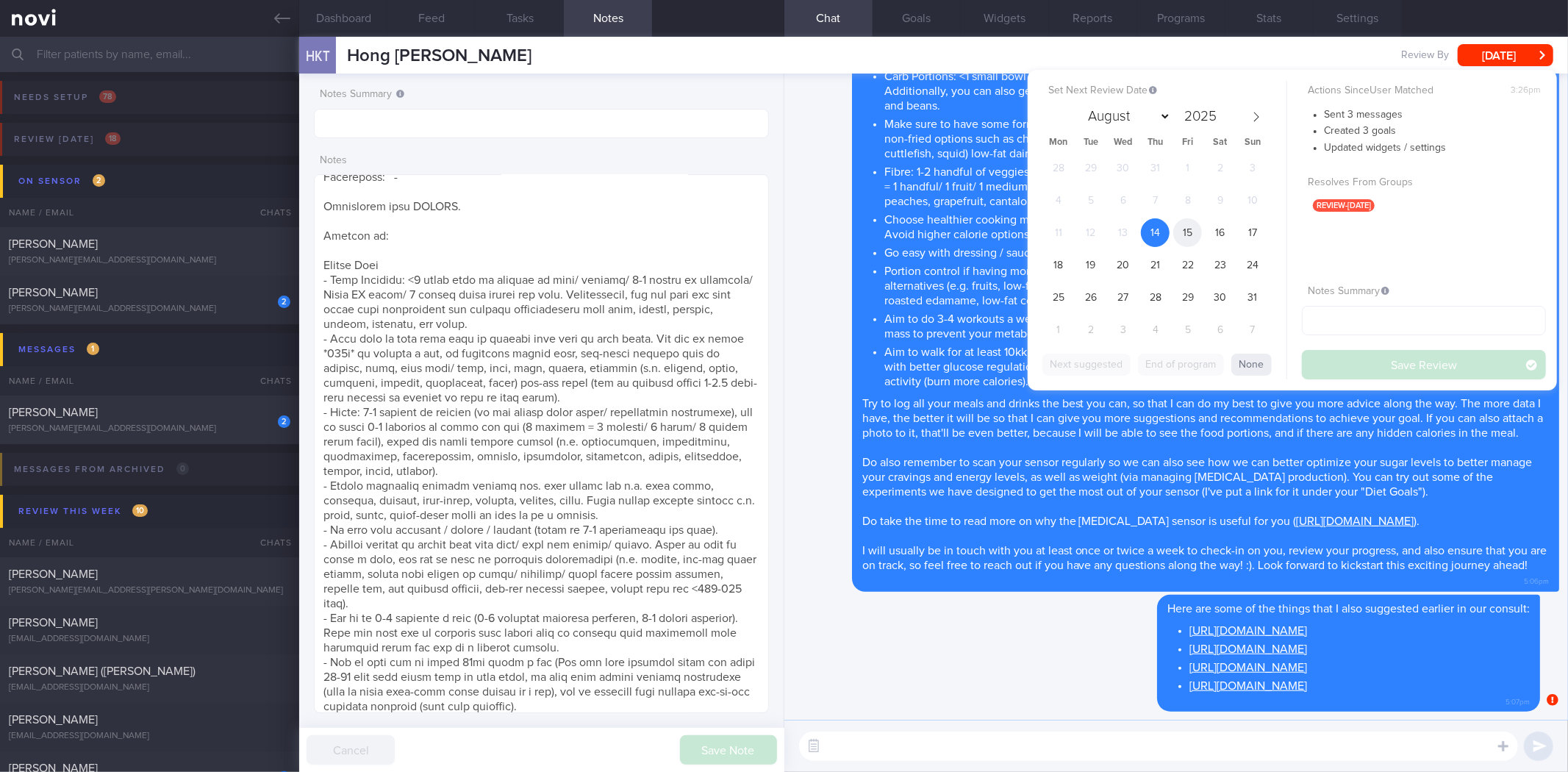
click at [1189, 241] on span "15" at bounding box center [1187, 232] width 29 height 29
click at [1341, 372] on button "Save Review" at bounding box center [1423, 365] width 244 height 30
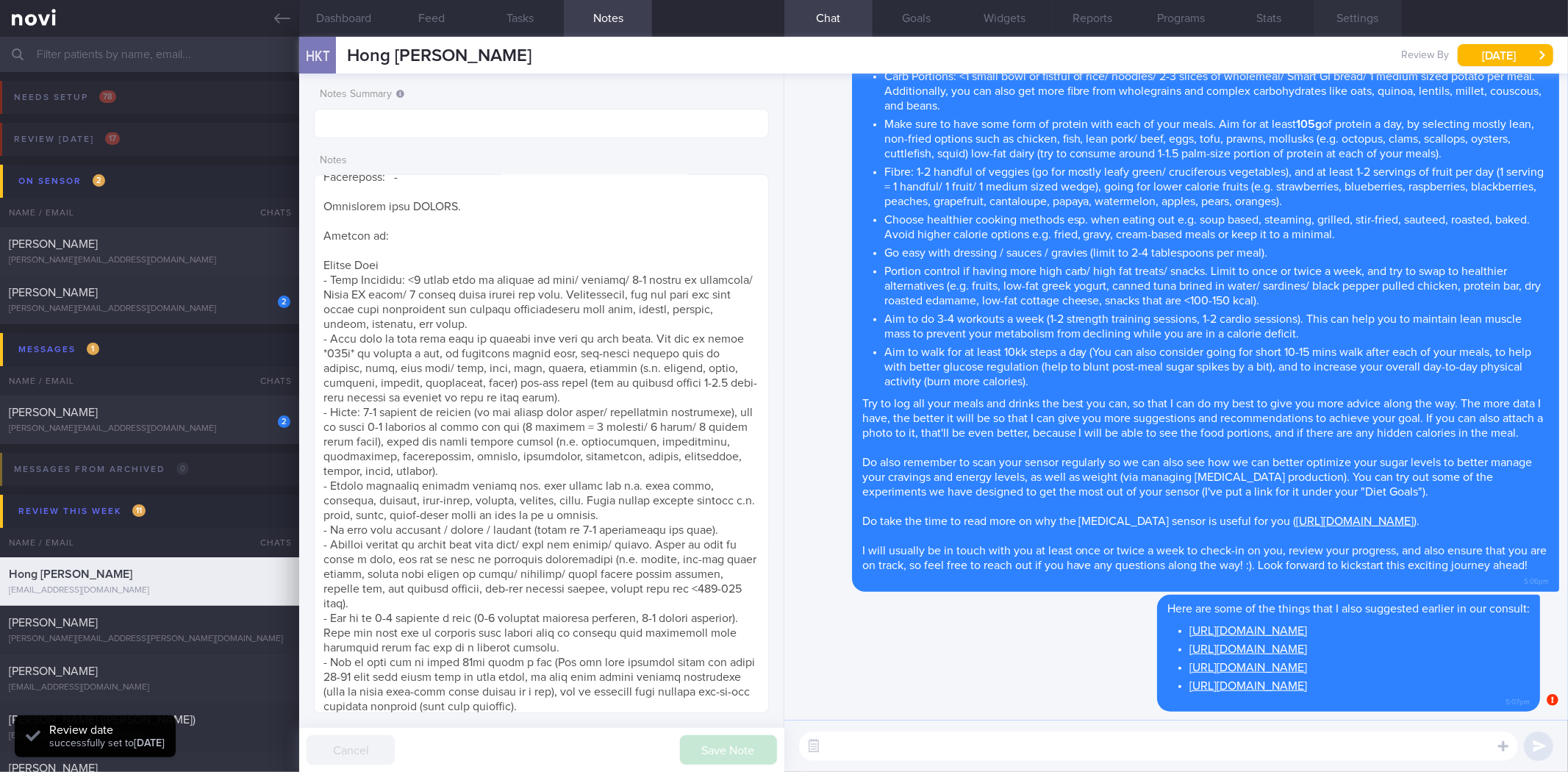
click at [1367, 31] on button "Settings" at bounding box center [1357, 18] width 88 height 36
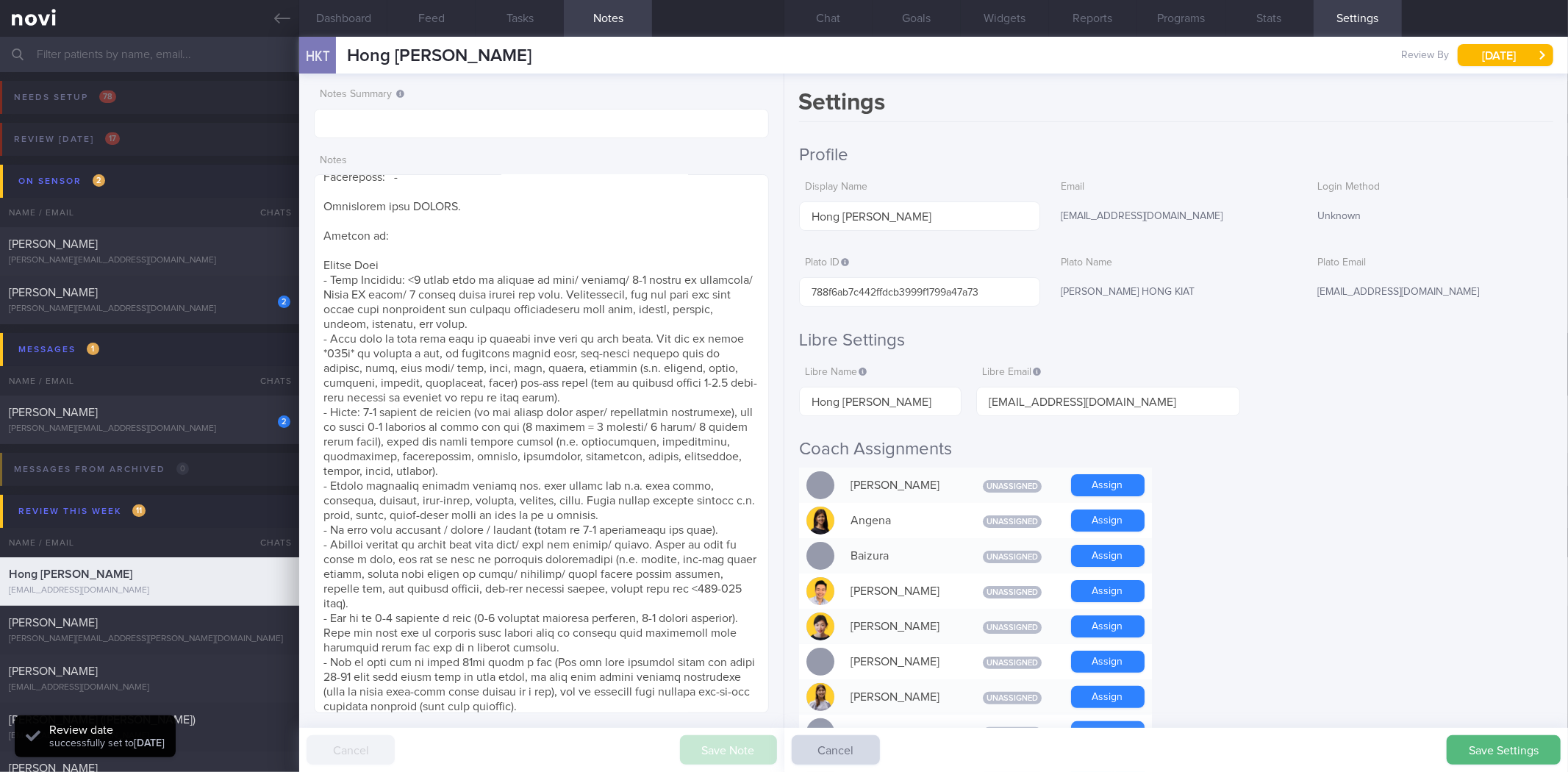
scroll to position [210, 422]
click at [272, 17] on link at bounding box center [150, 18] width 299 height 36
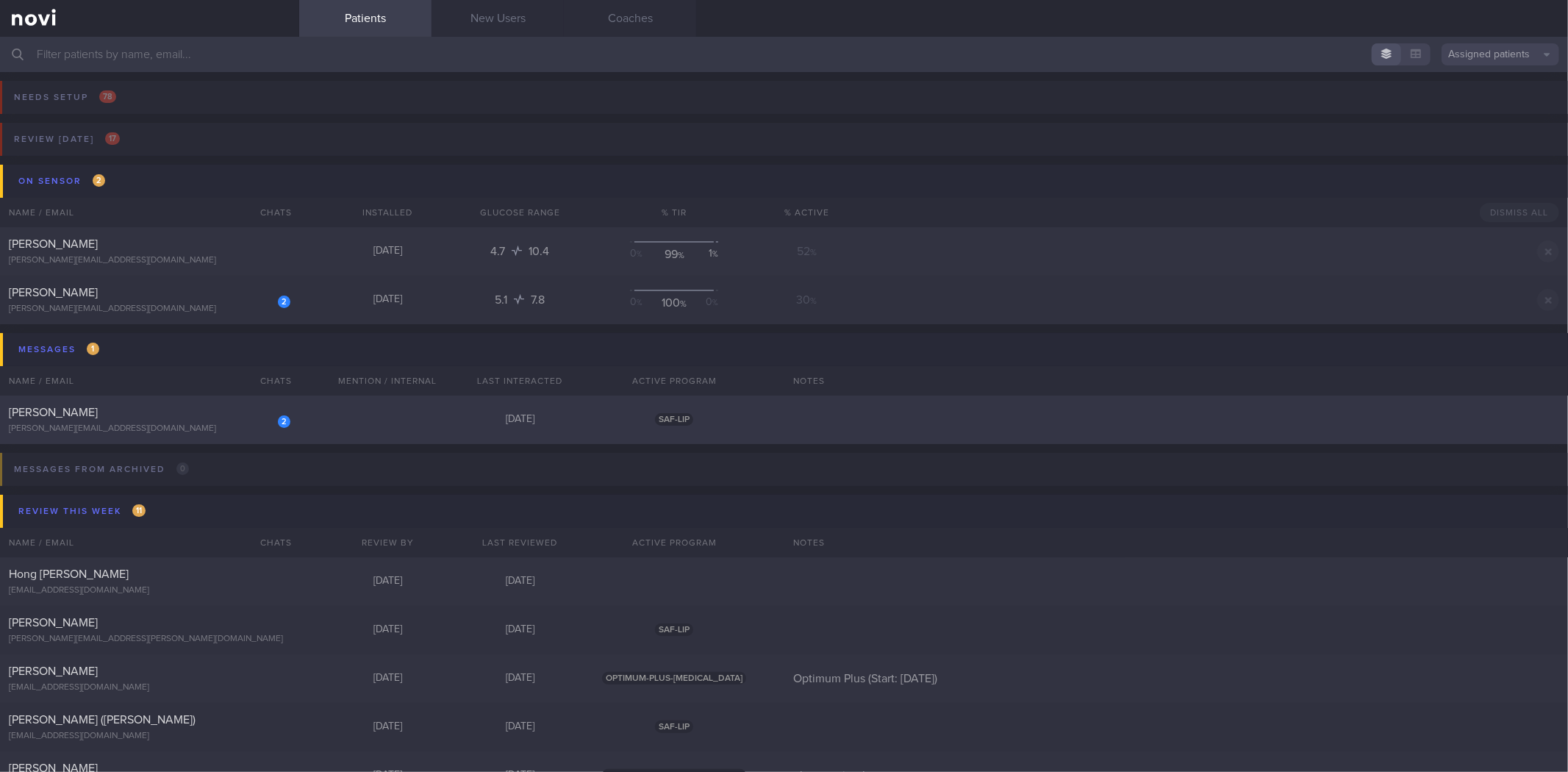
click at [295, 422] on div "2 Lionel Ku lionel.kugar@gmail.com" at bounding box center [150, 420] width 299 height 30
select select "7"
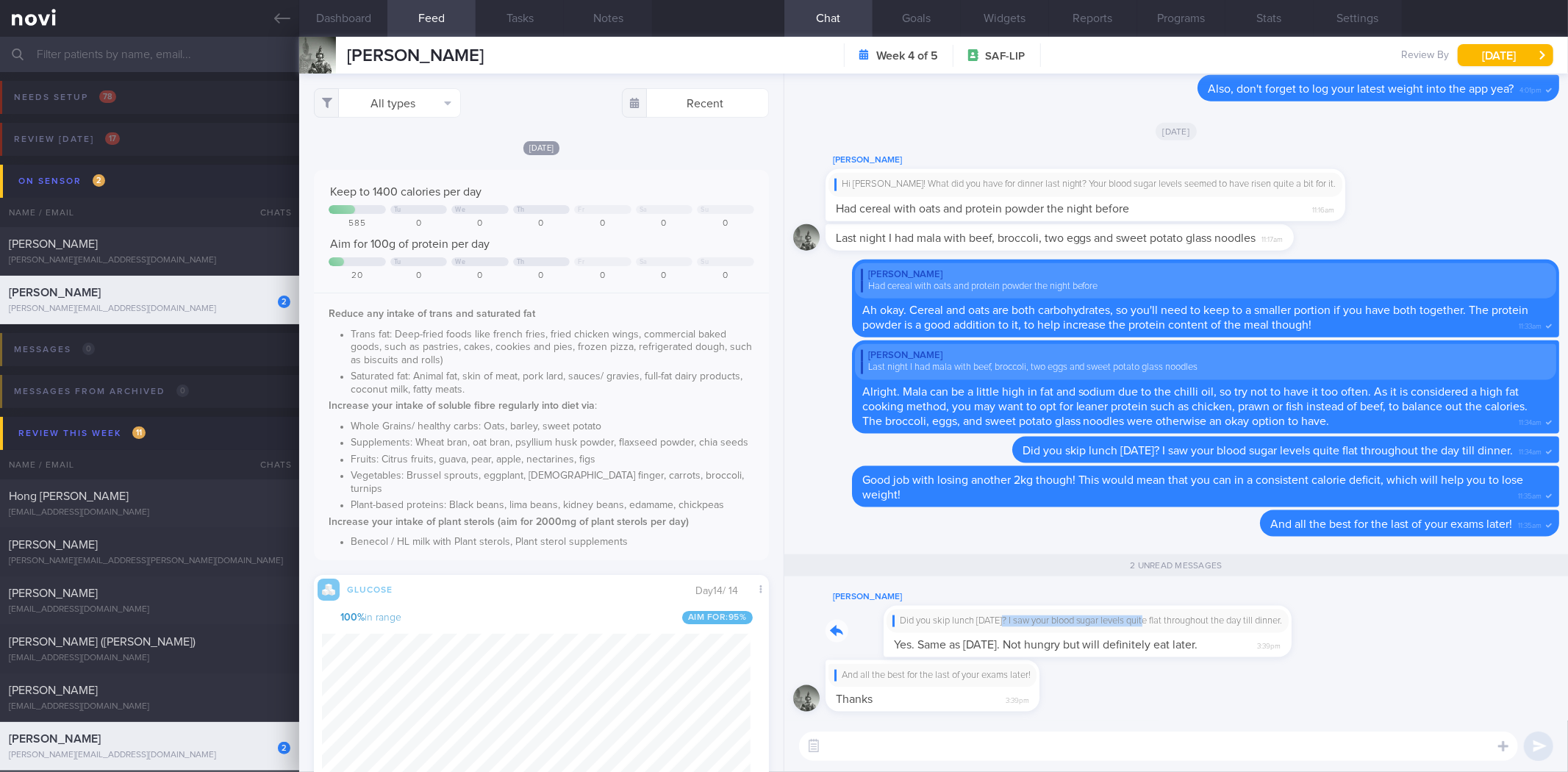
drag, startPoint x: 943, startPoint y: 626, endPoint x: 1096, endPoint y: 610, distance: 153.8
click at [1096, 610] on div "Lionel Ku Did you skip lunch yesterday? I saw your blood sugar levels quite fla…" at bounding box center [1051, 622] width 452 height 69
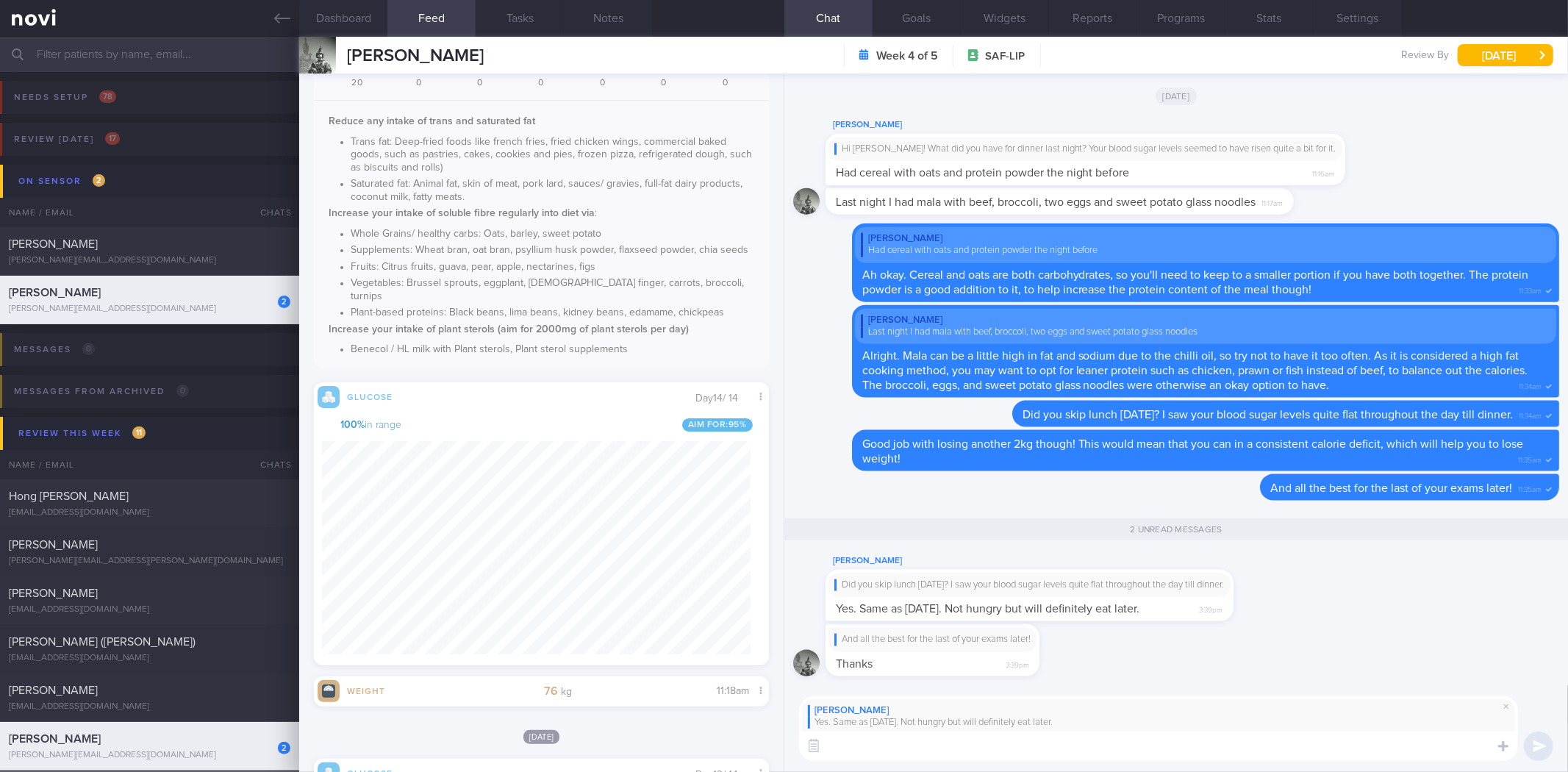
scroll to position [163, 0]
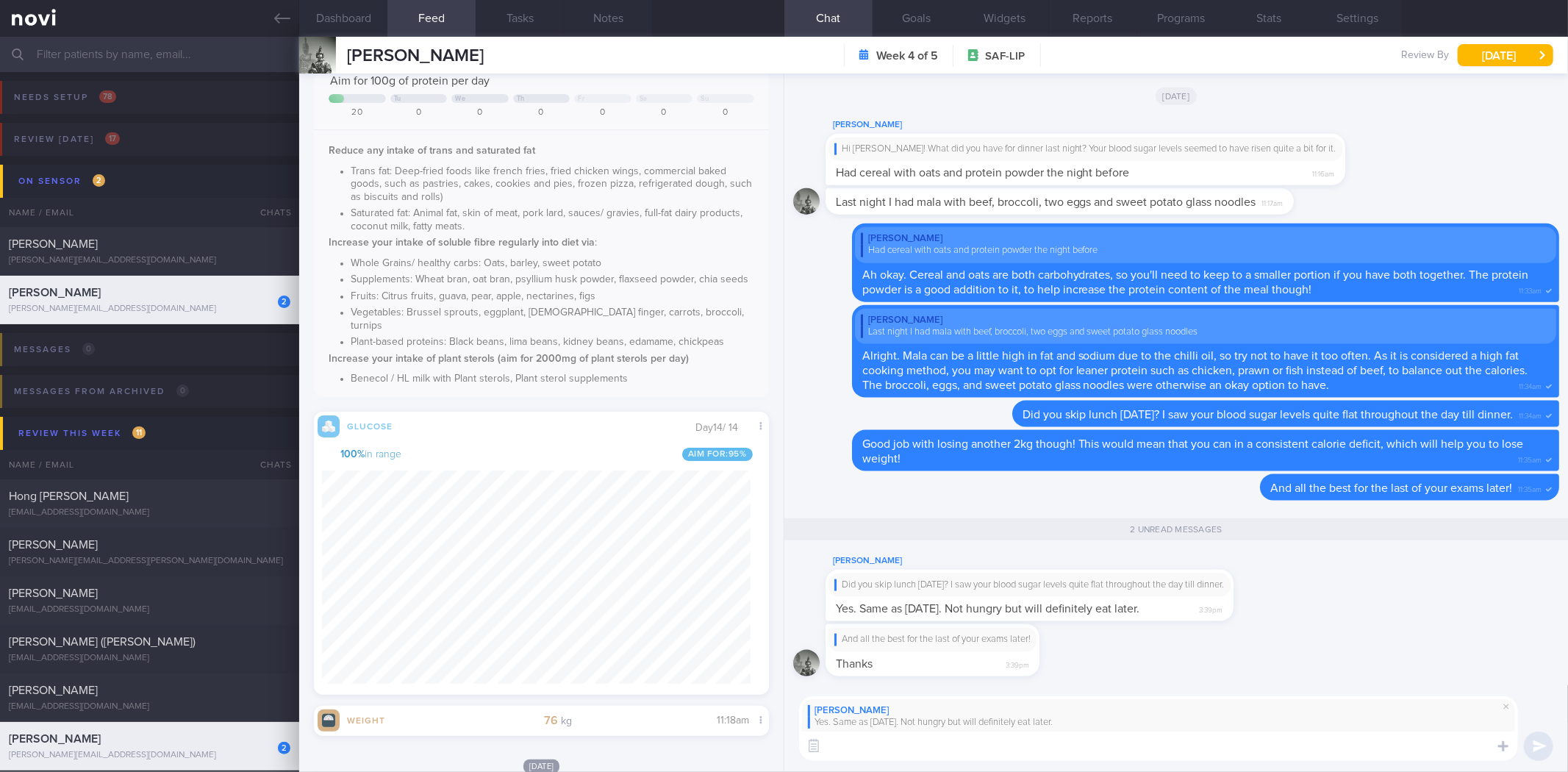
click at [996, 755] on textarea at bounding box center [1159, 746] width 719 height 30
type textarea "Okay got it! Remember to try and have a healthy and nutritious meal later!"
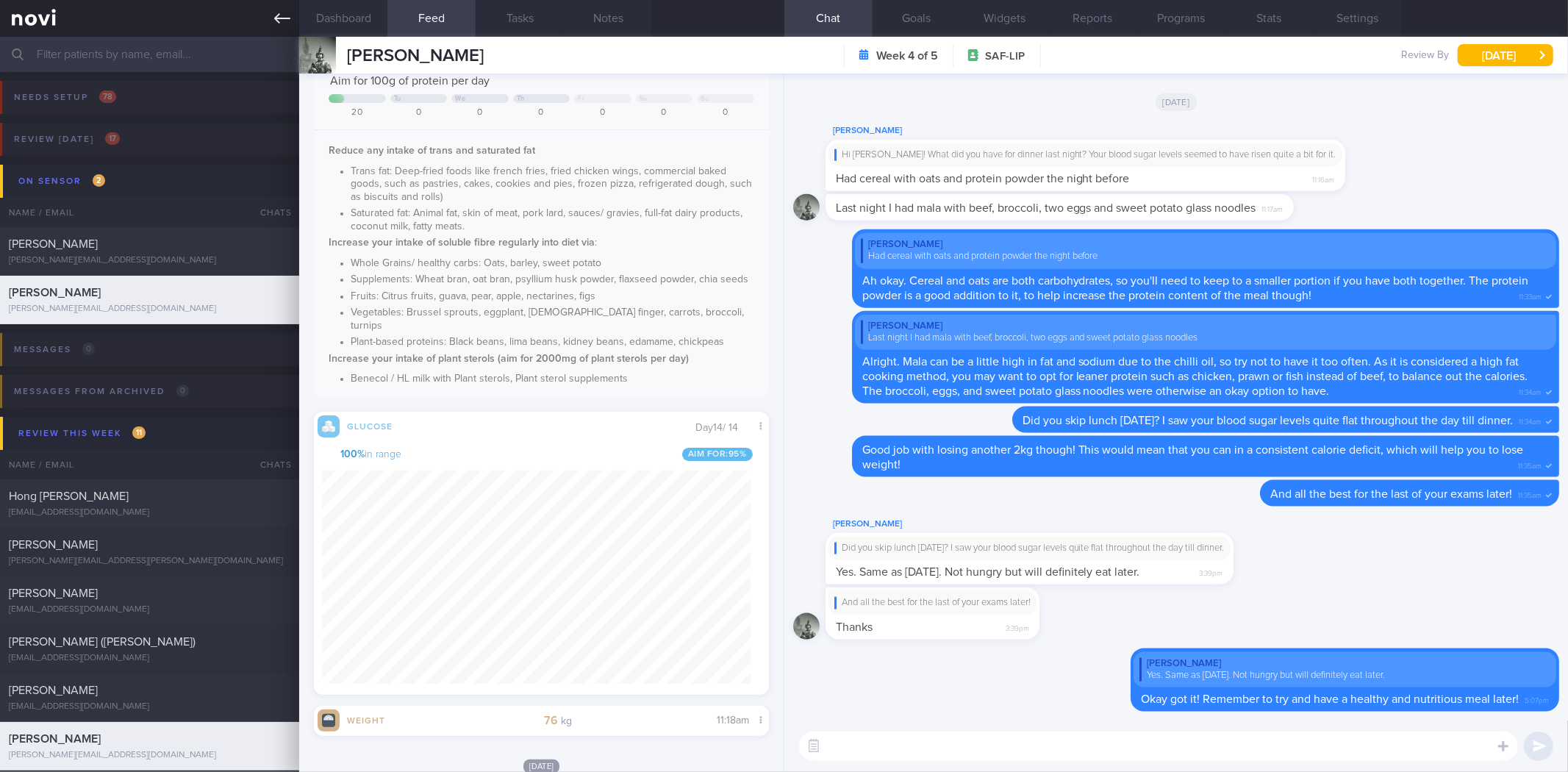
click at [280, 16] on icon at bounding box center [283, 18] width 17 height 17
